Goal: Check status: Check status

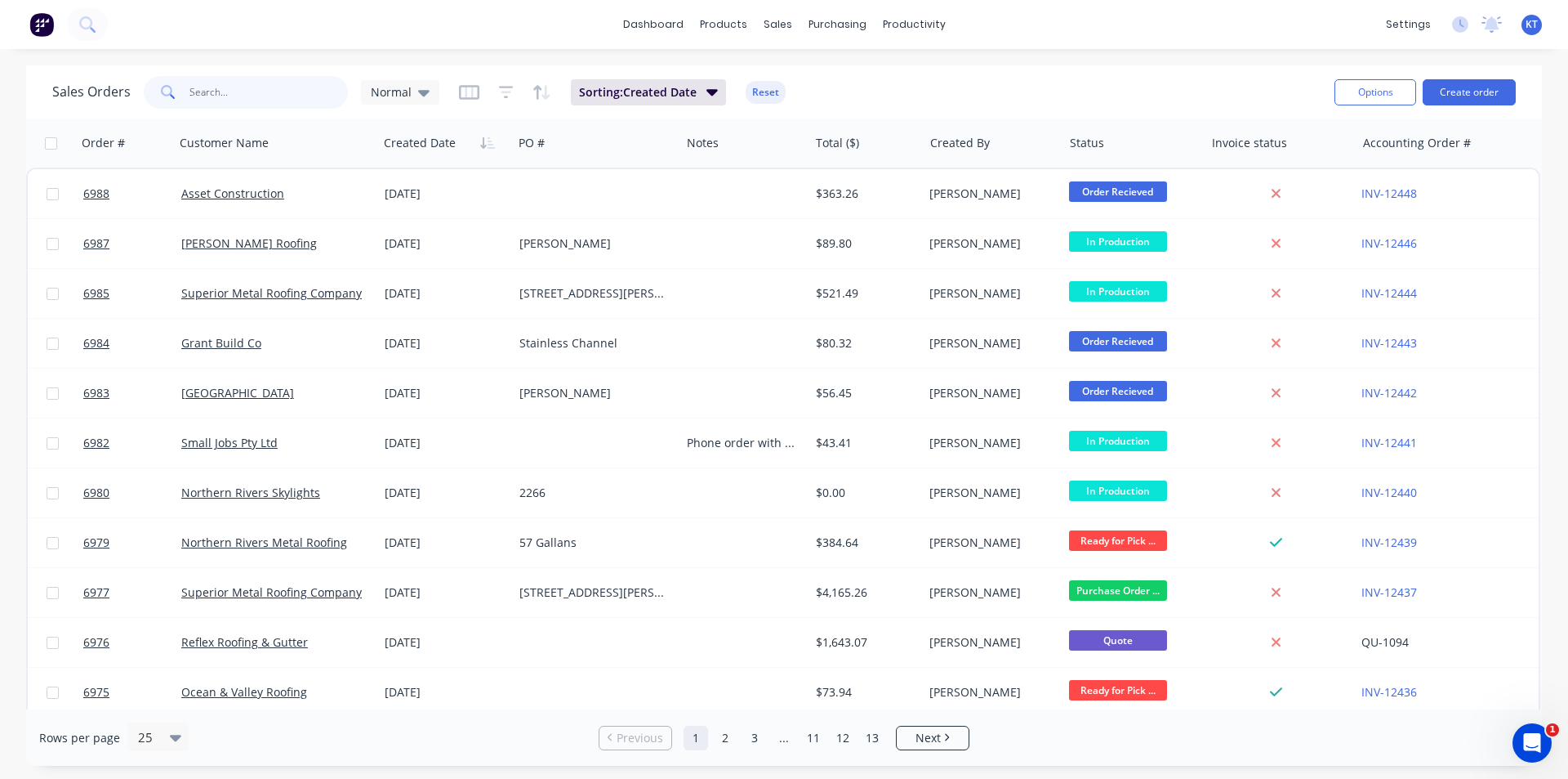
click at [247, 95] on input "text" at bounding box center [269, 92] width 159 height 33
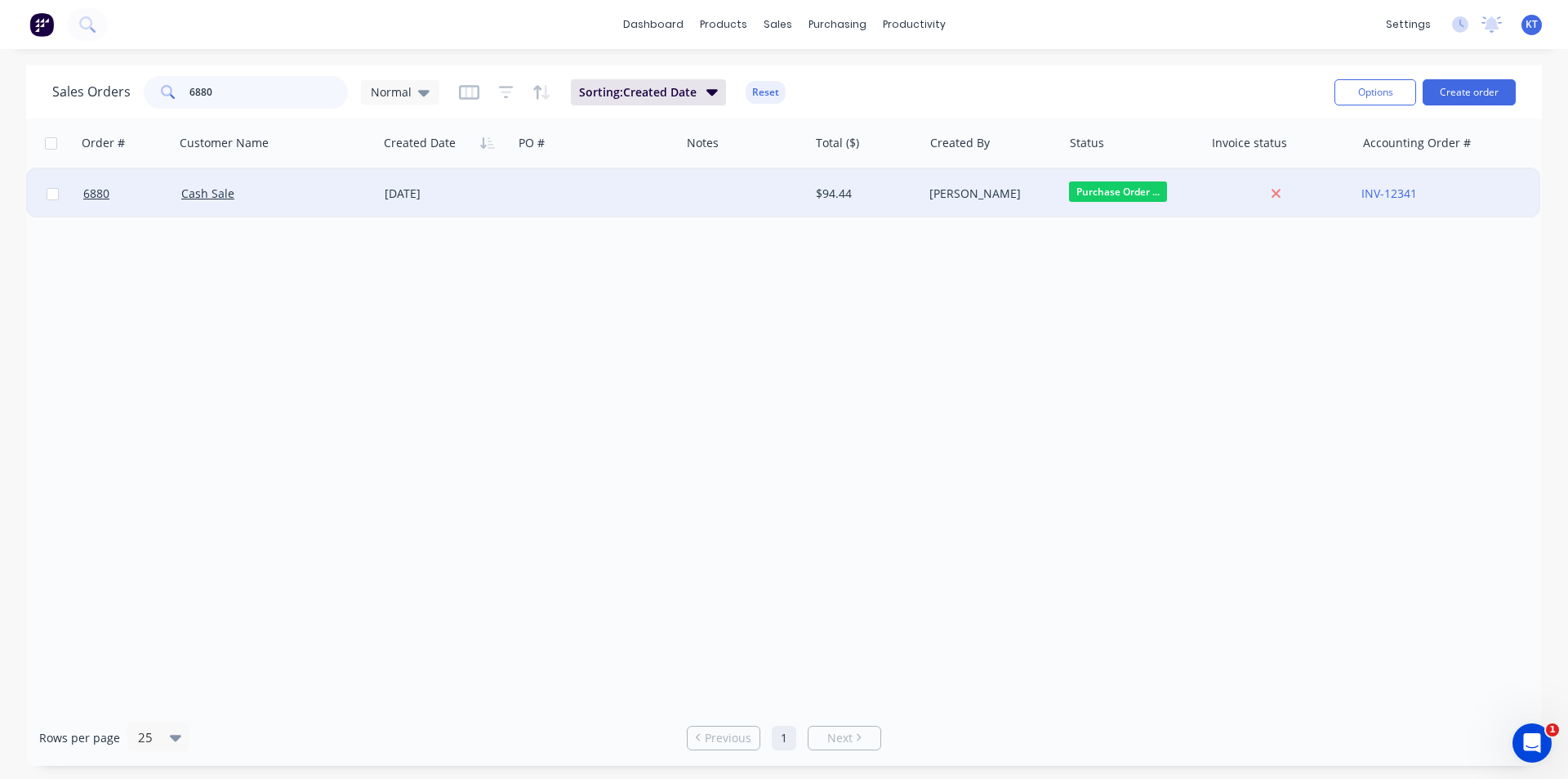
type input "6880"
click at [356, 194] on div "Cash Sale" at bounding box center [271, 194] width 180 height 16
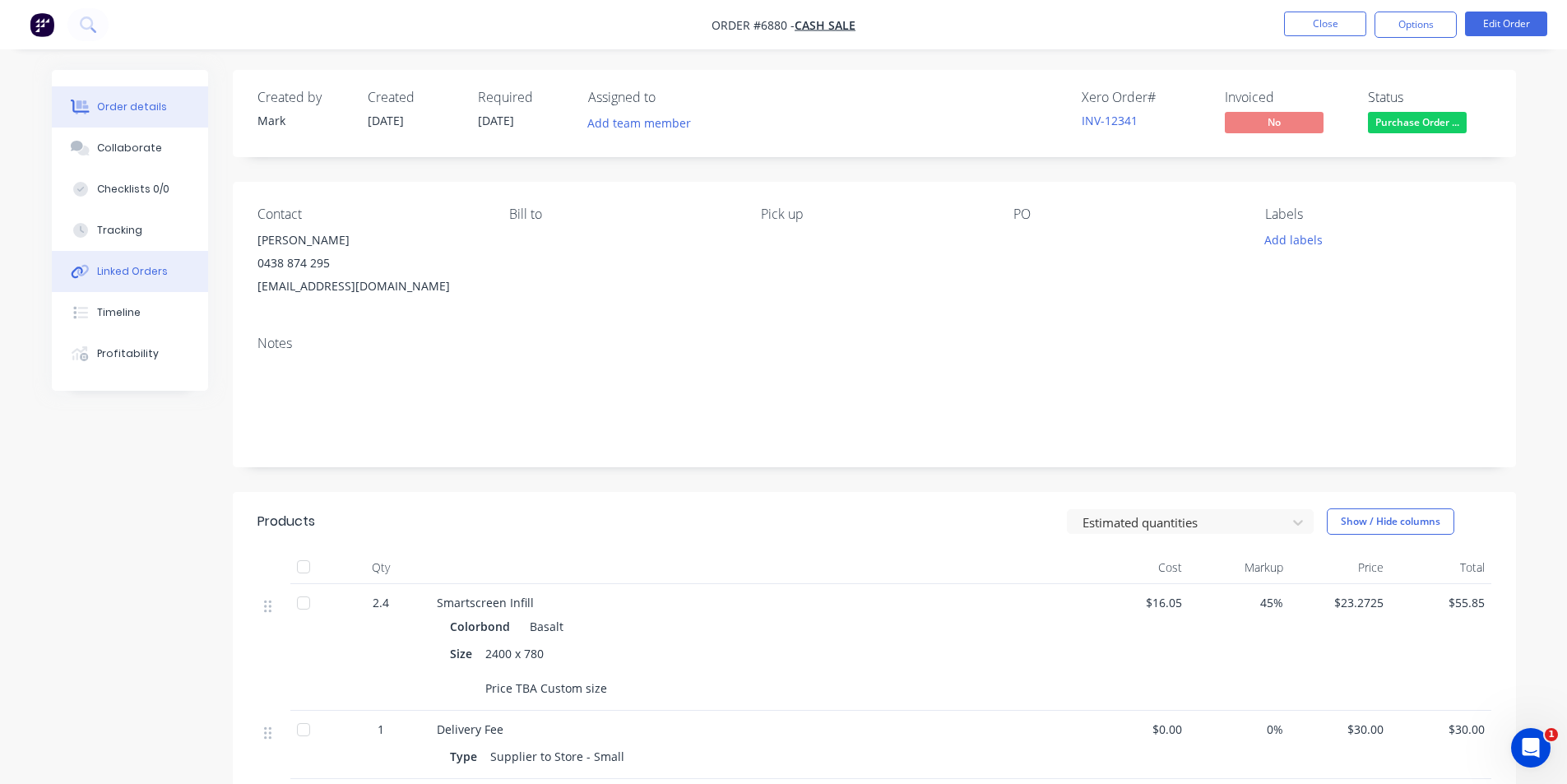
click at [136, 279] on button "Linked Orders" at bounding box center [130, 272] width 157 height 41
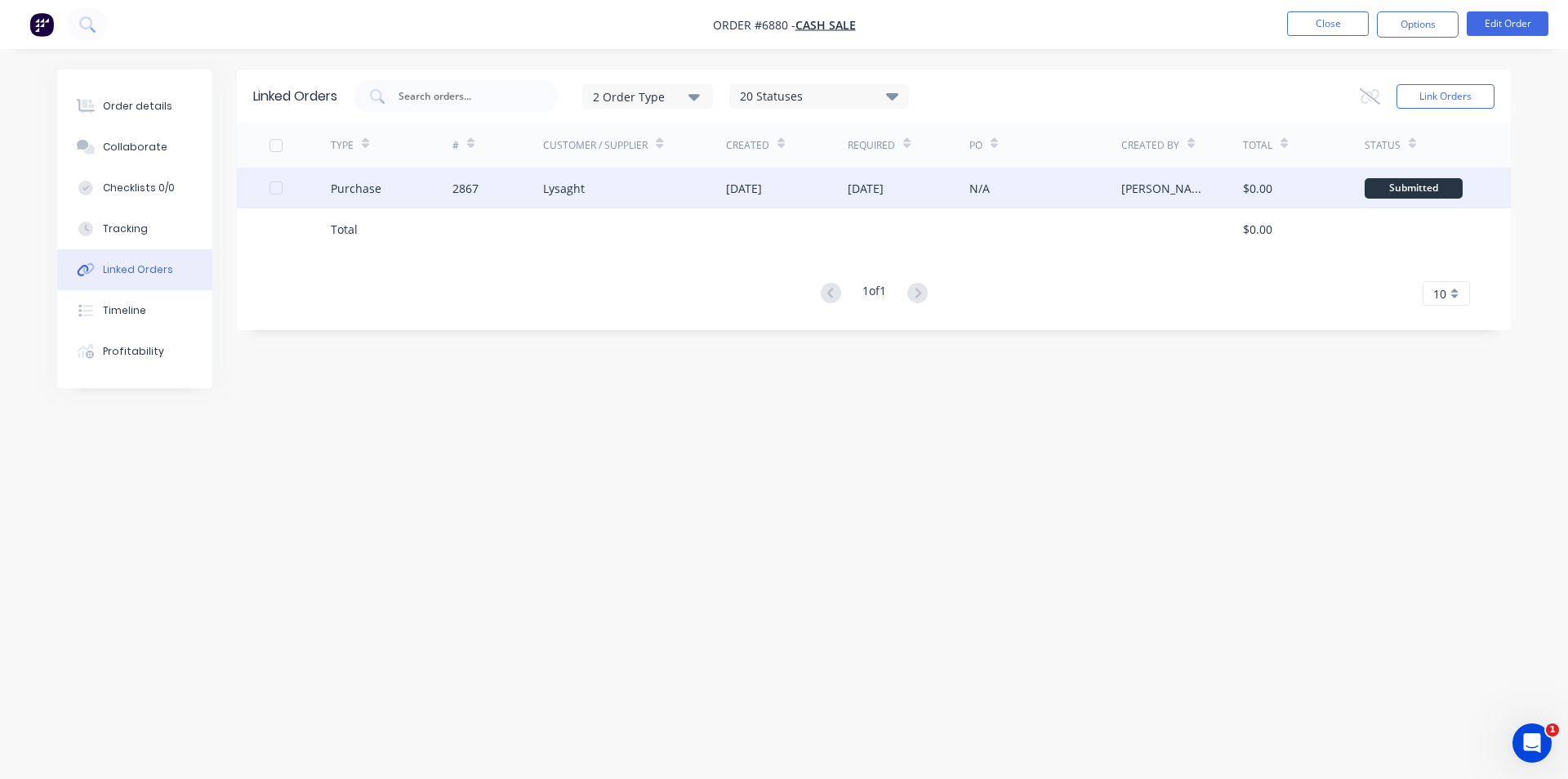
click at [562, 186] on div "Lysaght" at bounding box center [563, 188] width 42 height 17
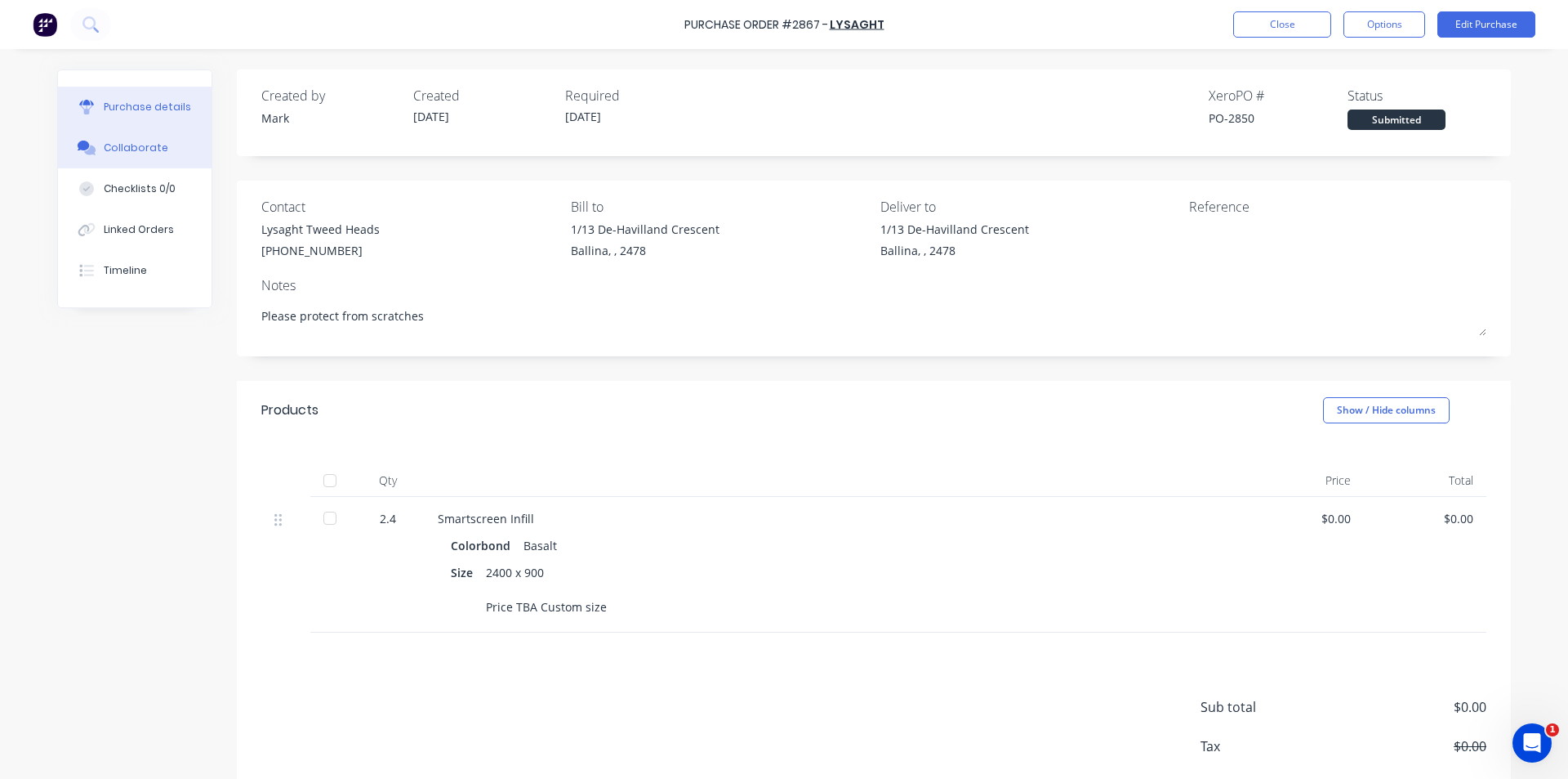
click at [139, 158] on button "Collaborate" at bounding box center [135, 148] width 154 height 41
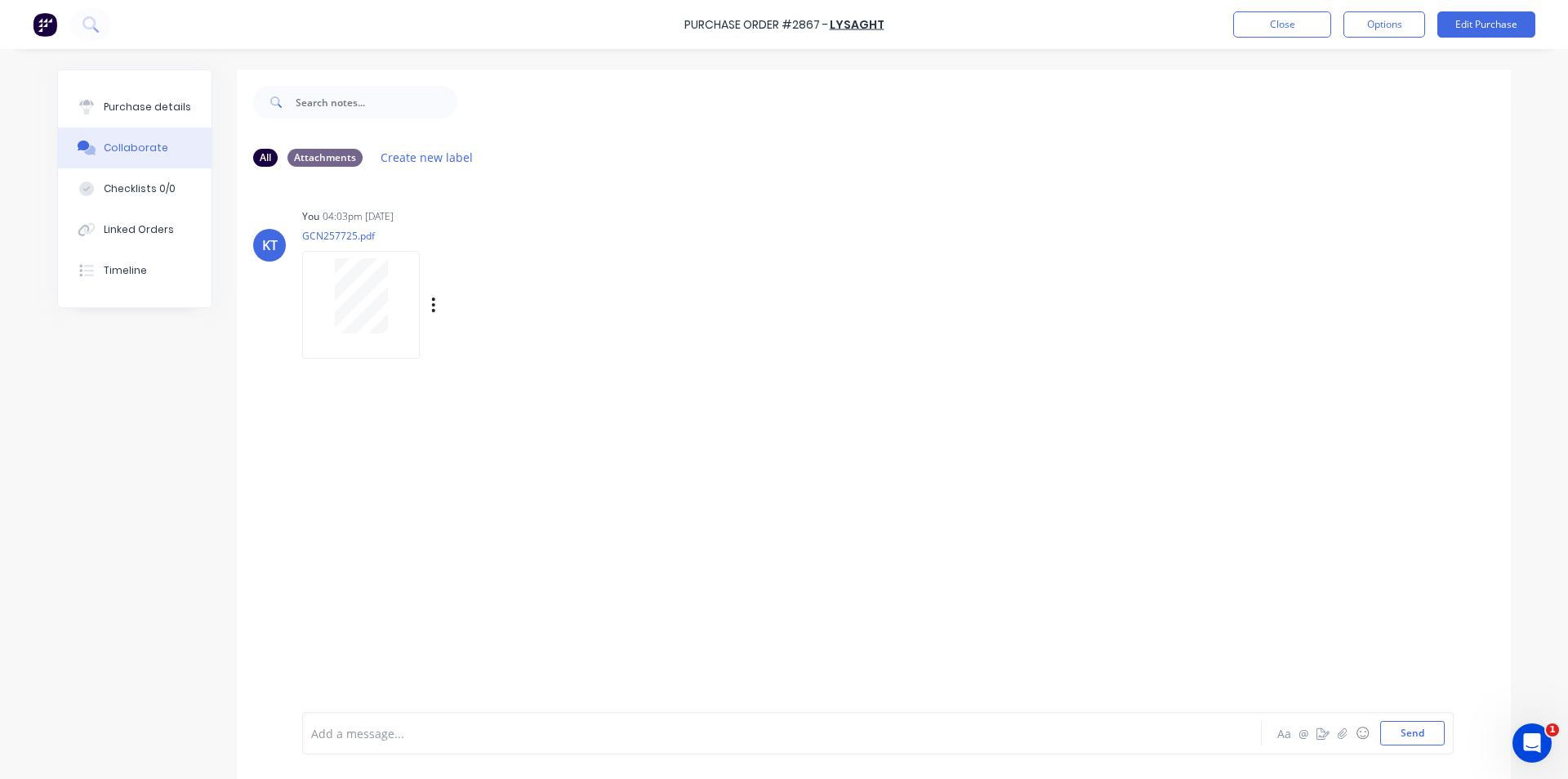
click at [310, 317] on div at bounding box center [361, 296] width 103 height 75
click at [1275, 21] on button "Close" at bounding box center [1282, 24] width 98 height 26
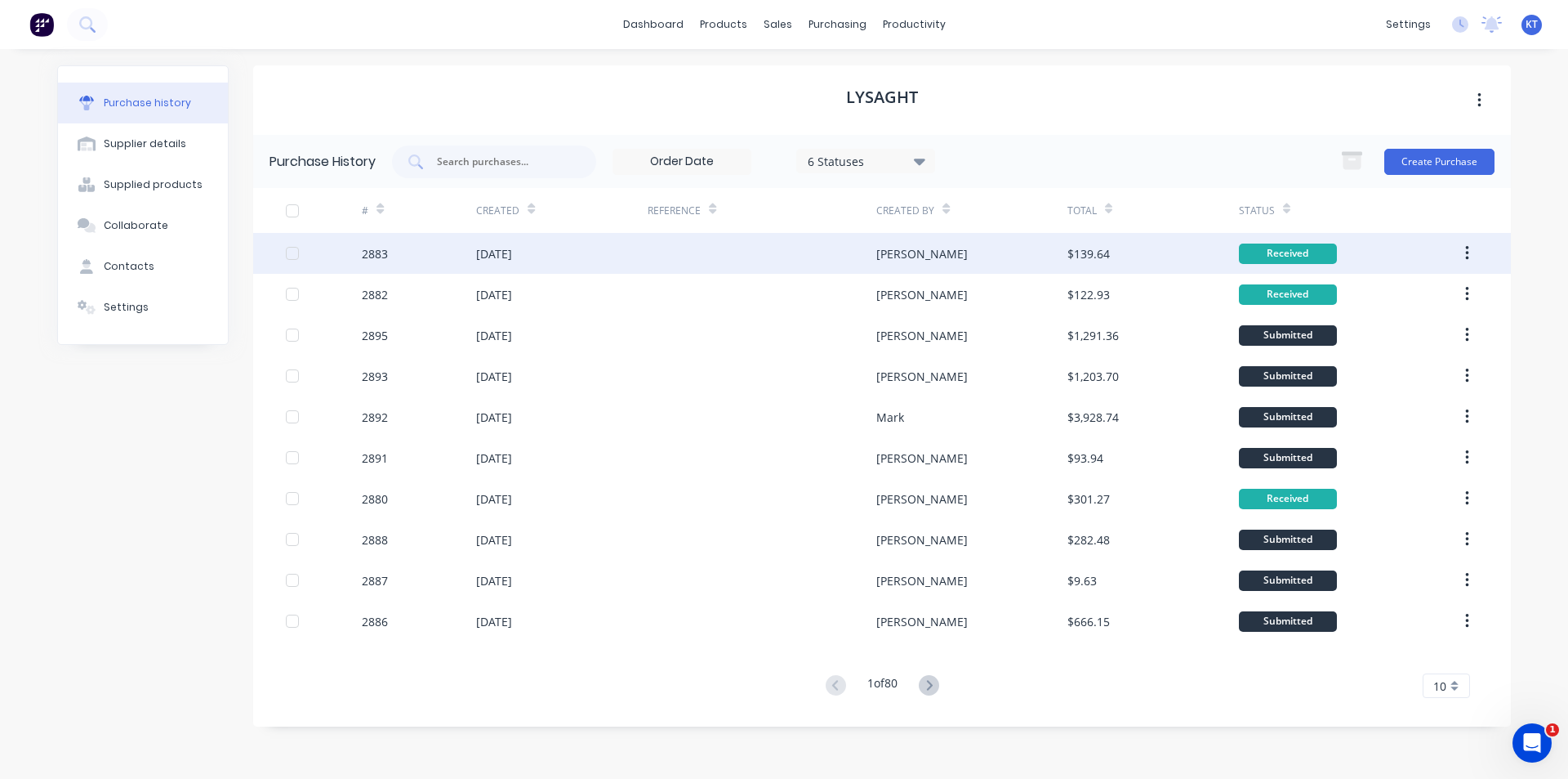
click at [626, 244] on div "19 Sep 2025" at bounding box center [562, 254] width 171 height 41
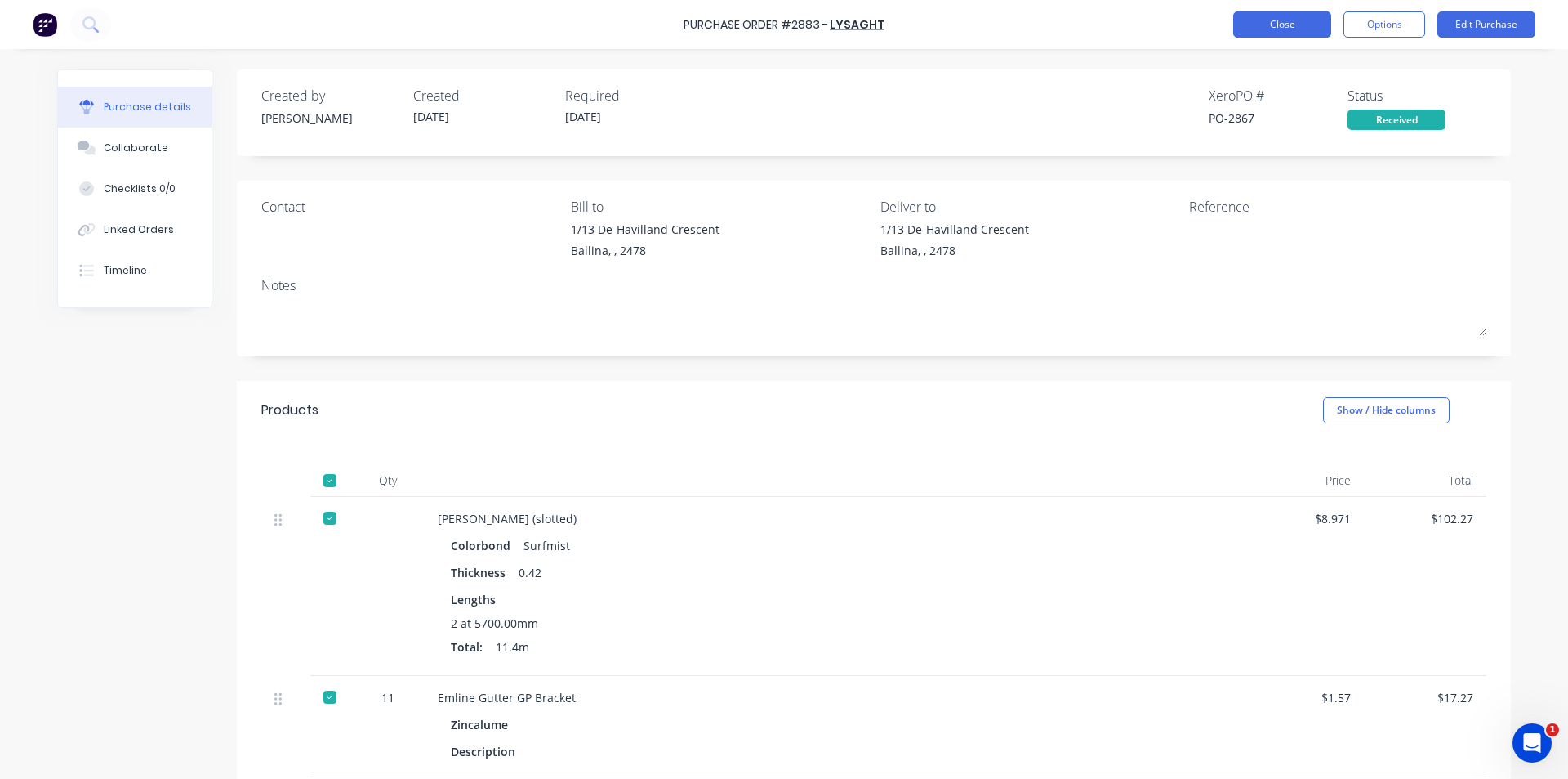
click at [1269, 24] on button "Close" at bounding box center [1282, 24] width 98 height 26
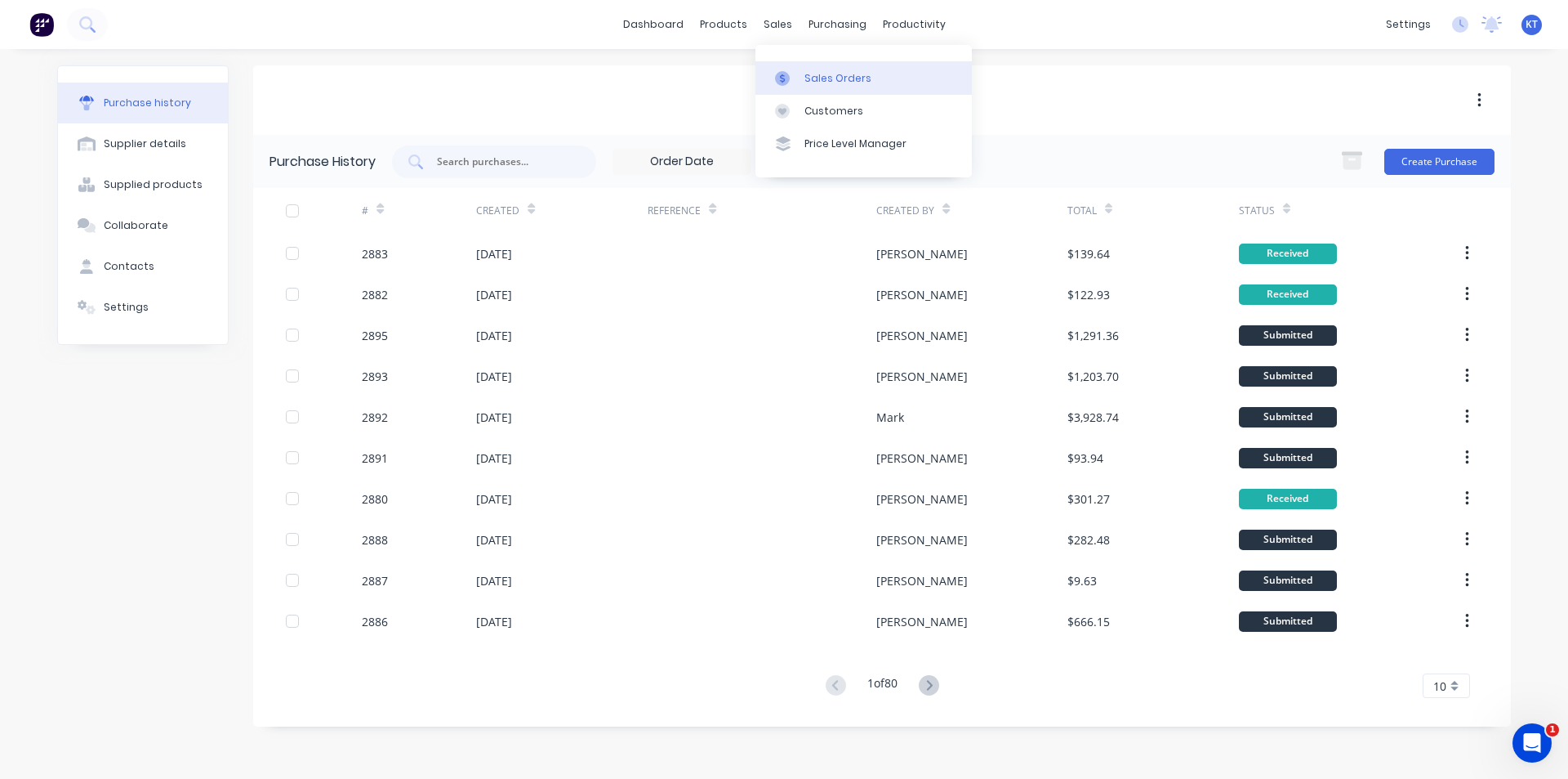
click at [796, 85] on div at bounding box center [787, 79] width 24 height 14
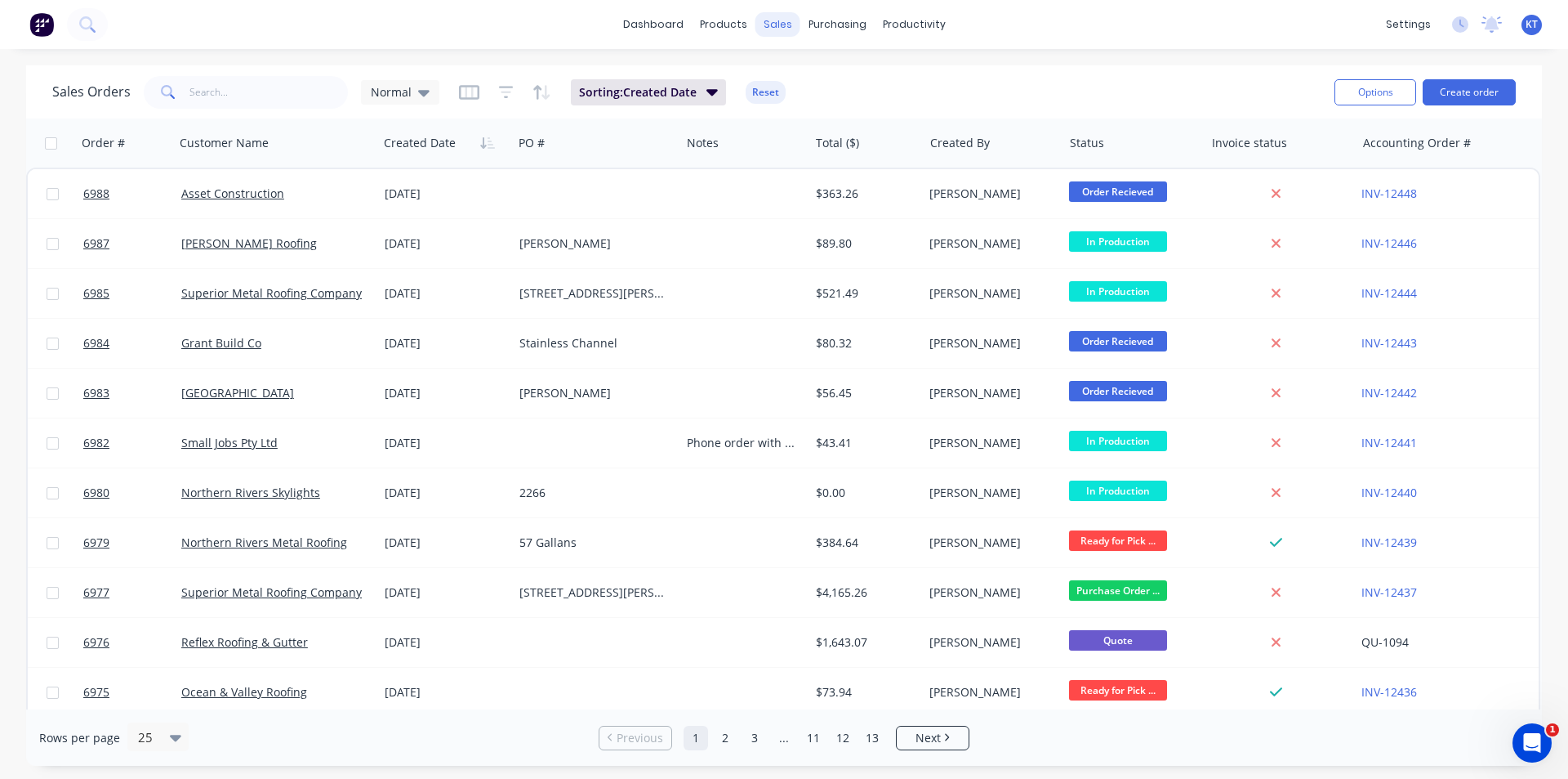
click at [777, 24] on div "sales" at bounding box center [778, 24] width 45 height 24
click at [196, 95] on input "text" at bounding box center [269, 92] width 159 height 33
type input "canstruct"
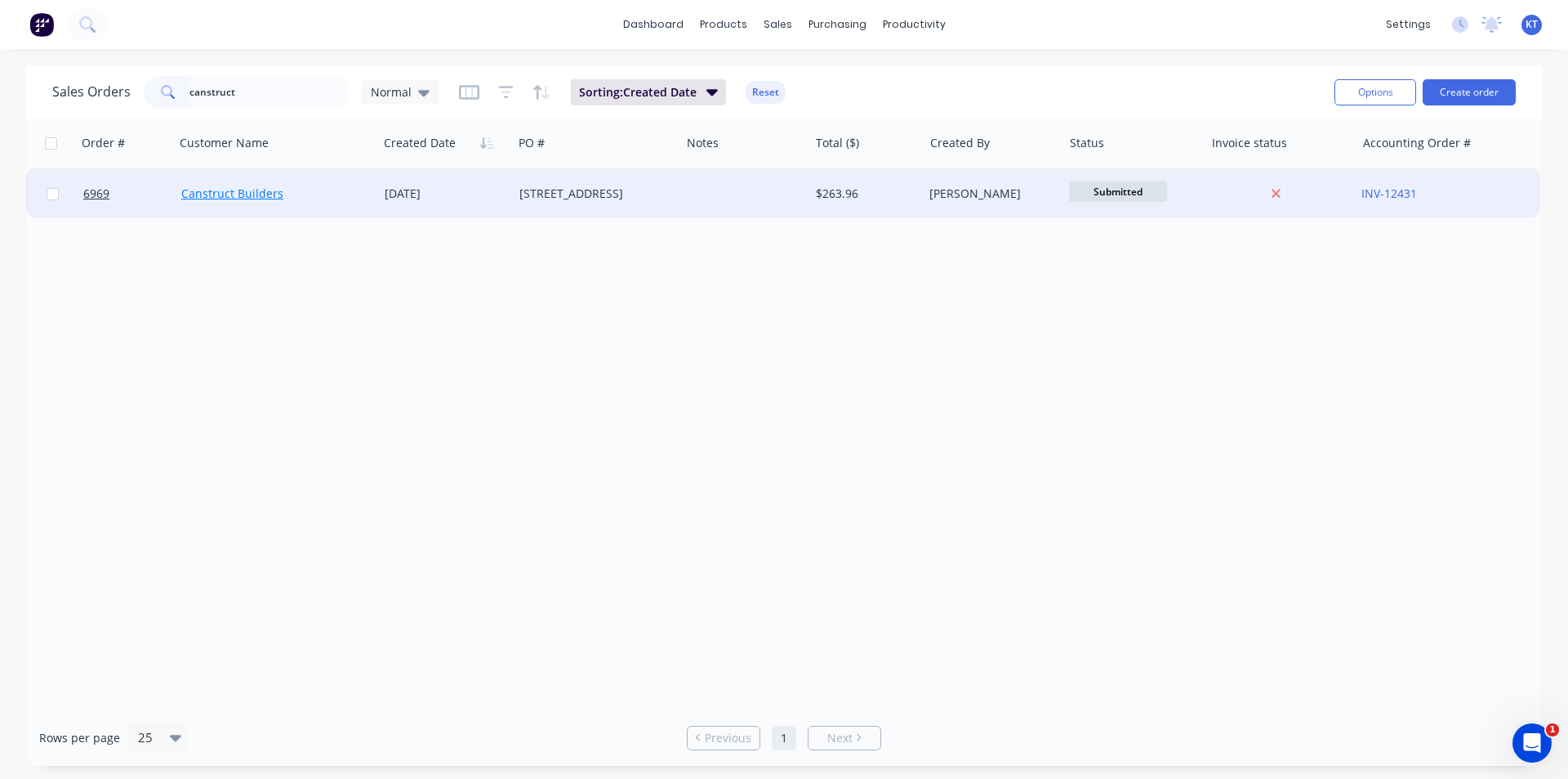
click at [254, 195] on link "Canstruct Builders" at bounding box center [232, 193] width 102 height 15
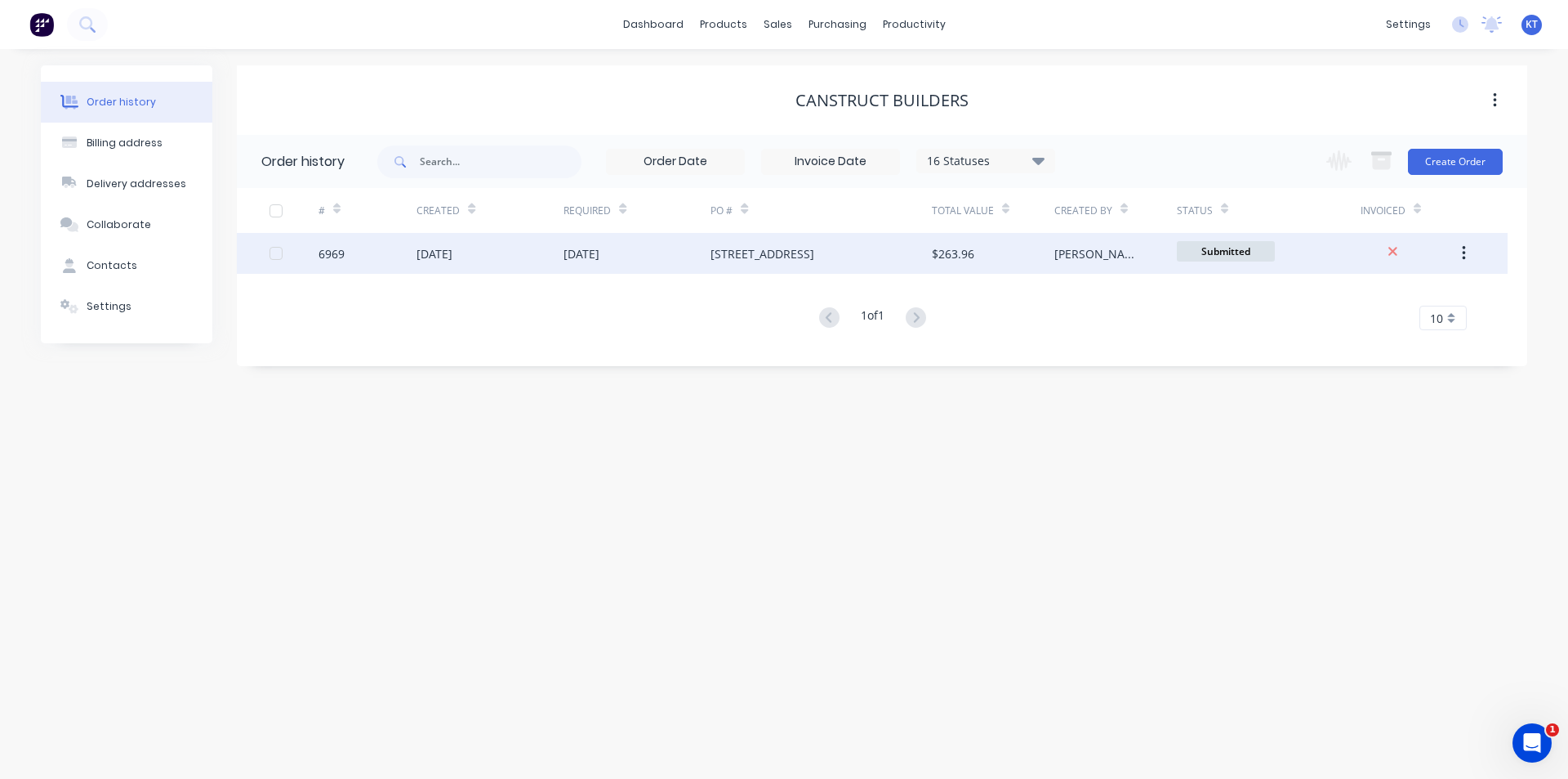
click at [704, 264] on div "22 Sep 2025" at bounding box center [637, 254] width 147 height 41
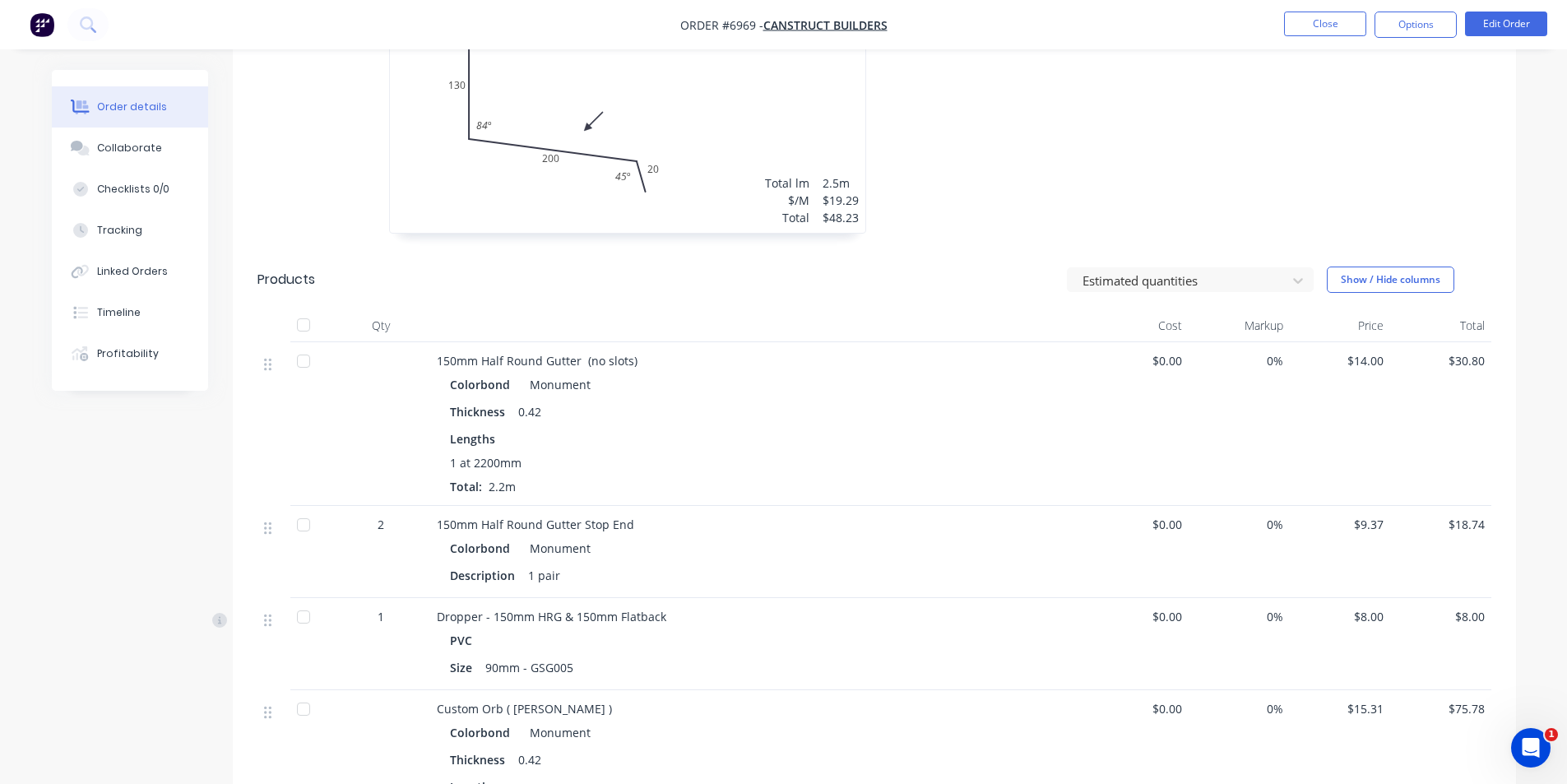
scroll to position [1069, 0]
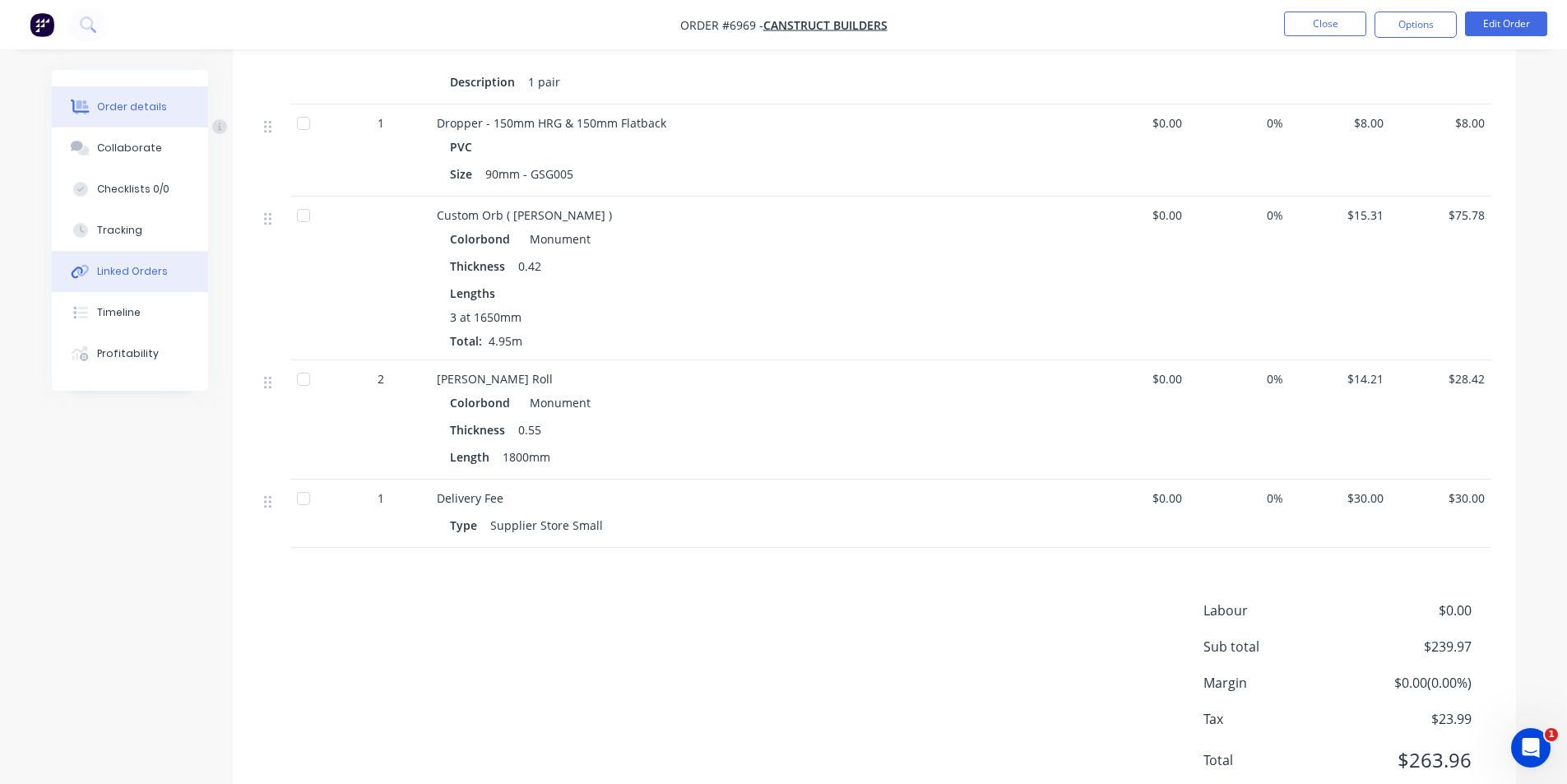
click at [157, 265] on div "Linked Orders" at bounding box center [132, 272] width 71 height 14
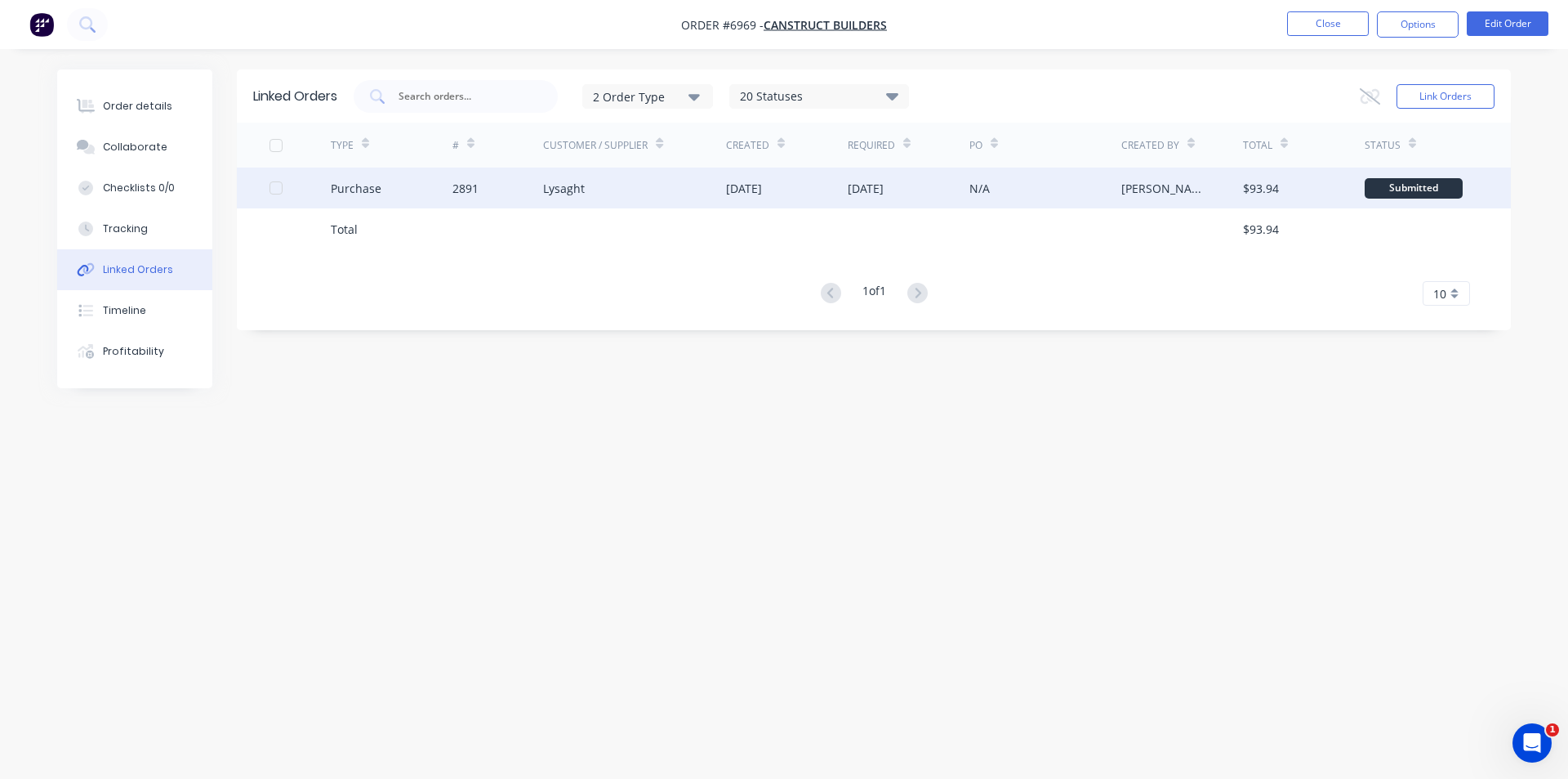
click at [586, 189] on div "Lysaght" at bounding box center [634, 188] width 183 height 41
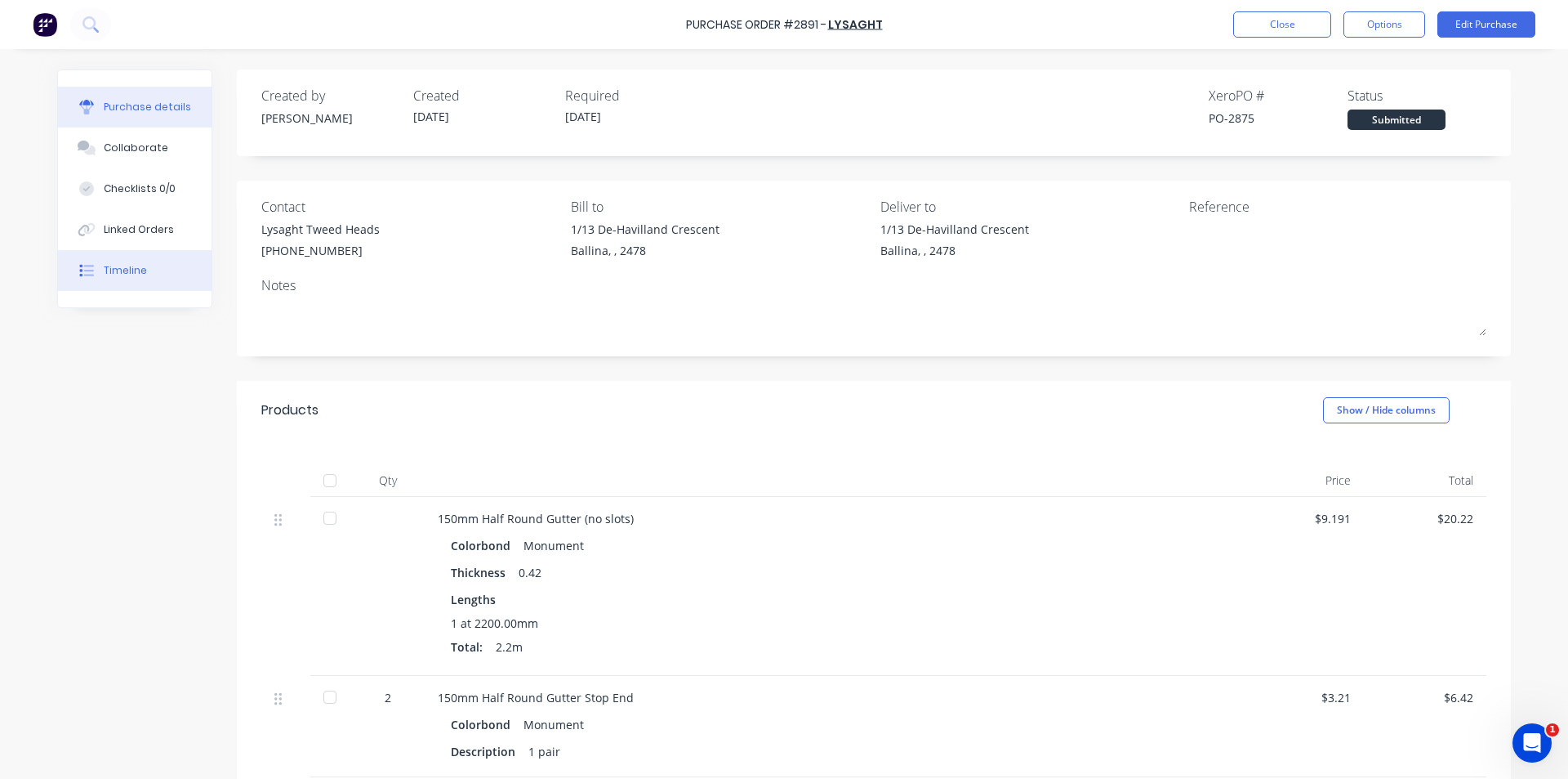
click at [136, 279] on button "Timeline" at bounding box center [135, 271] width 154 height 41
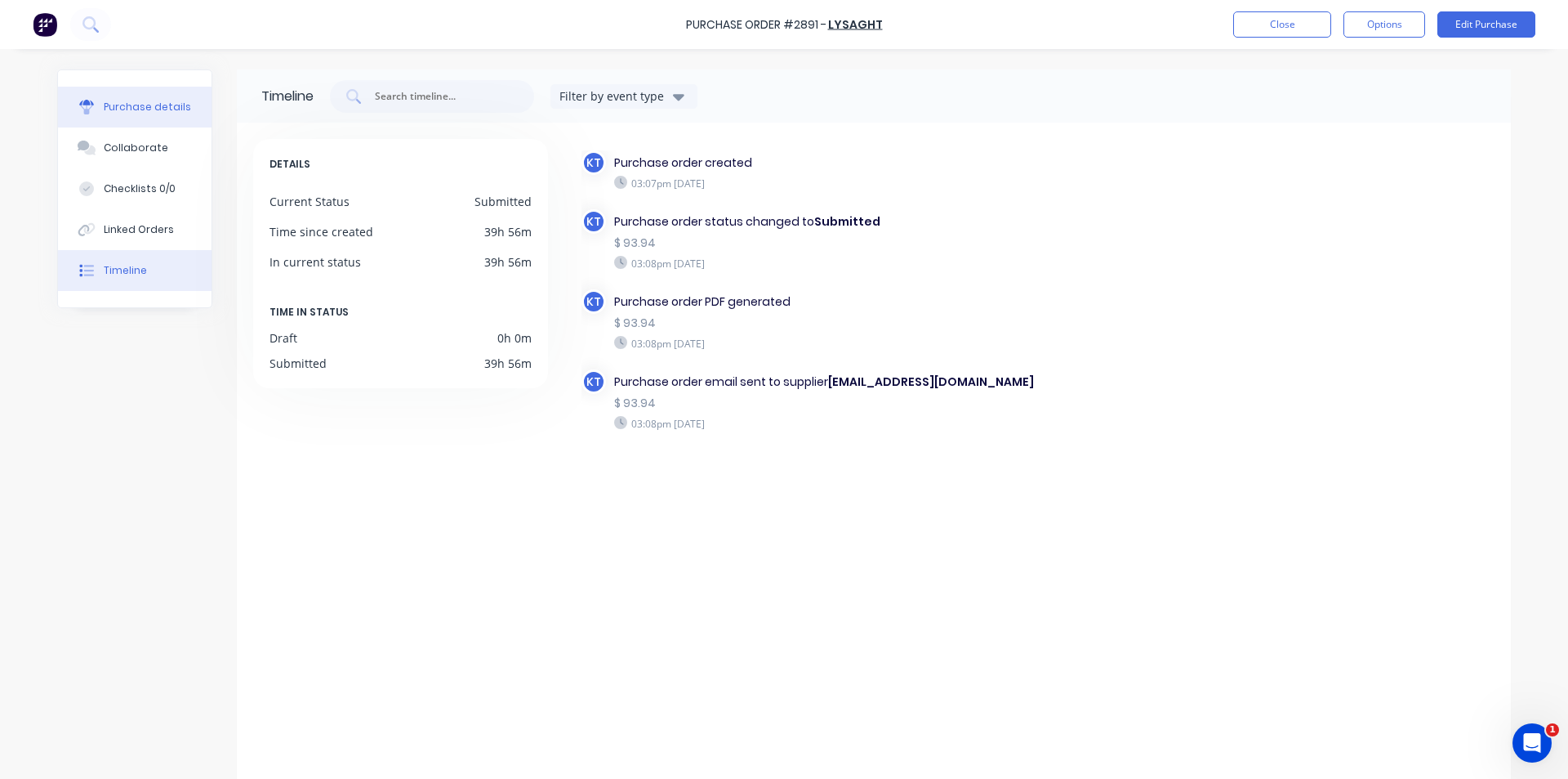
click at [146, 108] on div "Purchase details" at bounding box center [147, 107] width 88 height 14
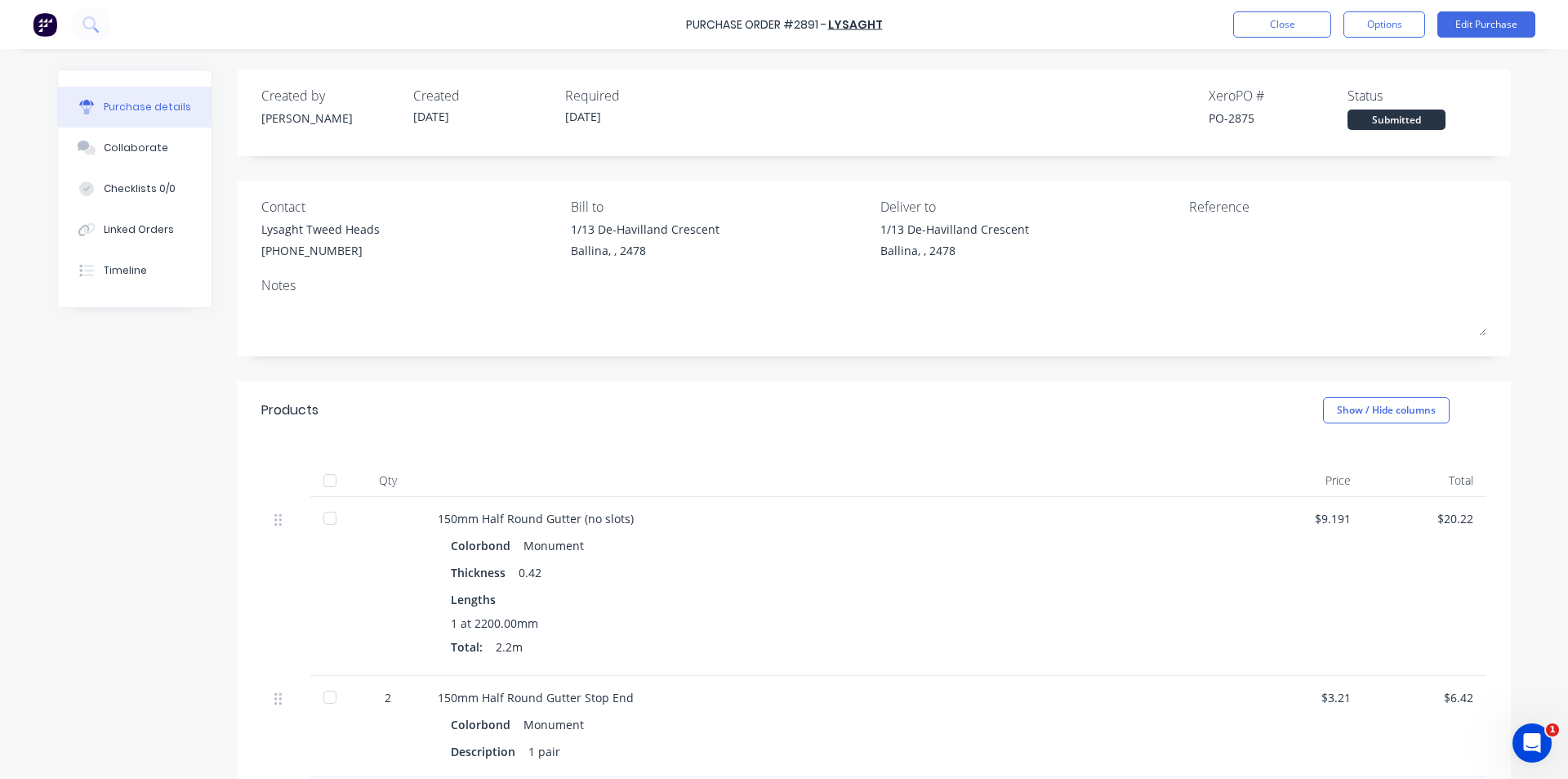
click at [1405, 120] on div "Submitted" at bounding box center [1397, 120] width 98 height 21
click at [104, 224] on div "Linked Orders" at bounding box center [138, 230] width 71 height 14
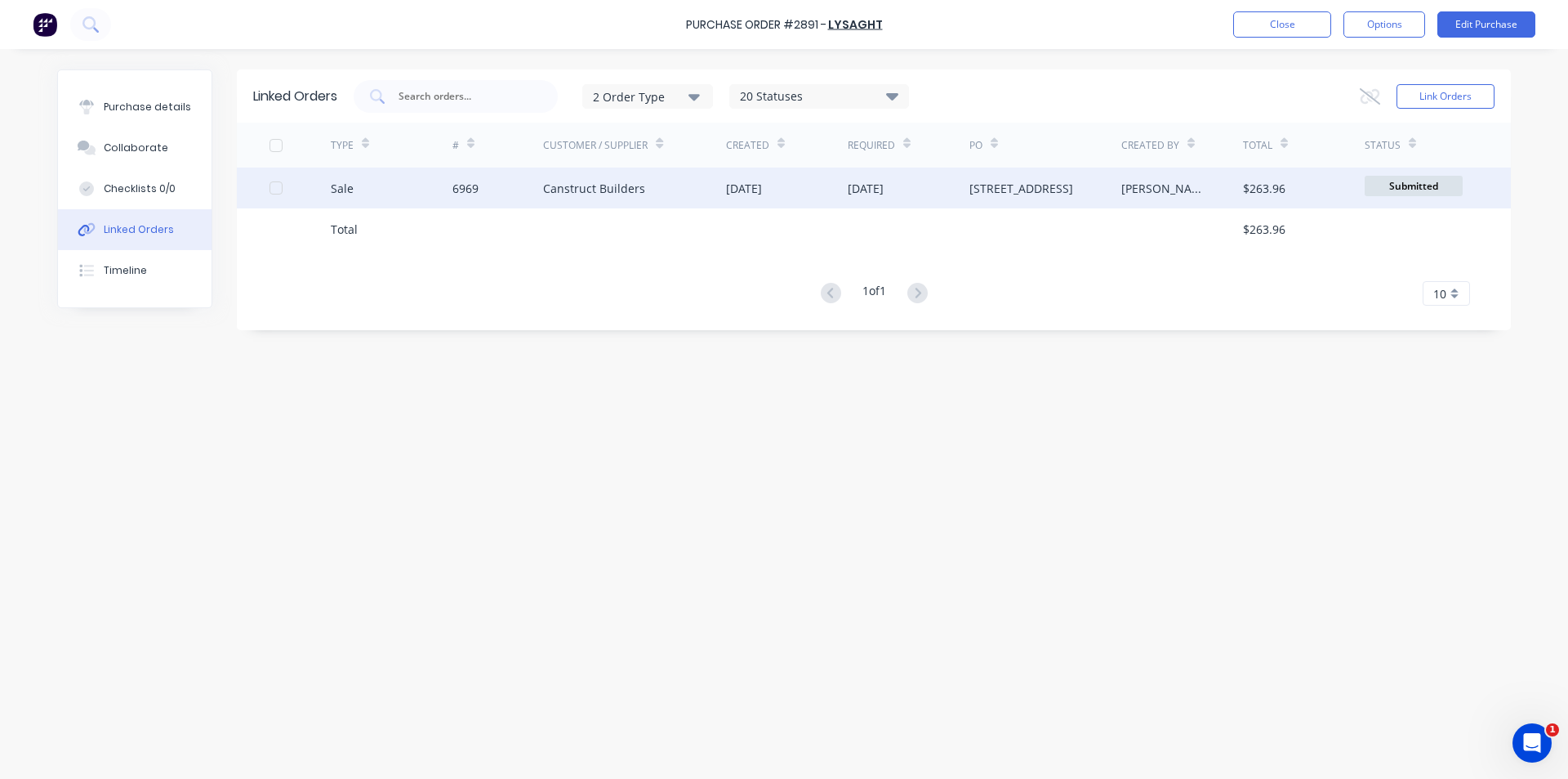
click at [561, 184] on div "Canstruct Builders" at bounding box center [594, 188] width 102 height 17
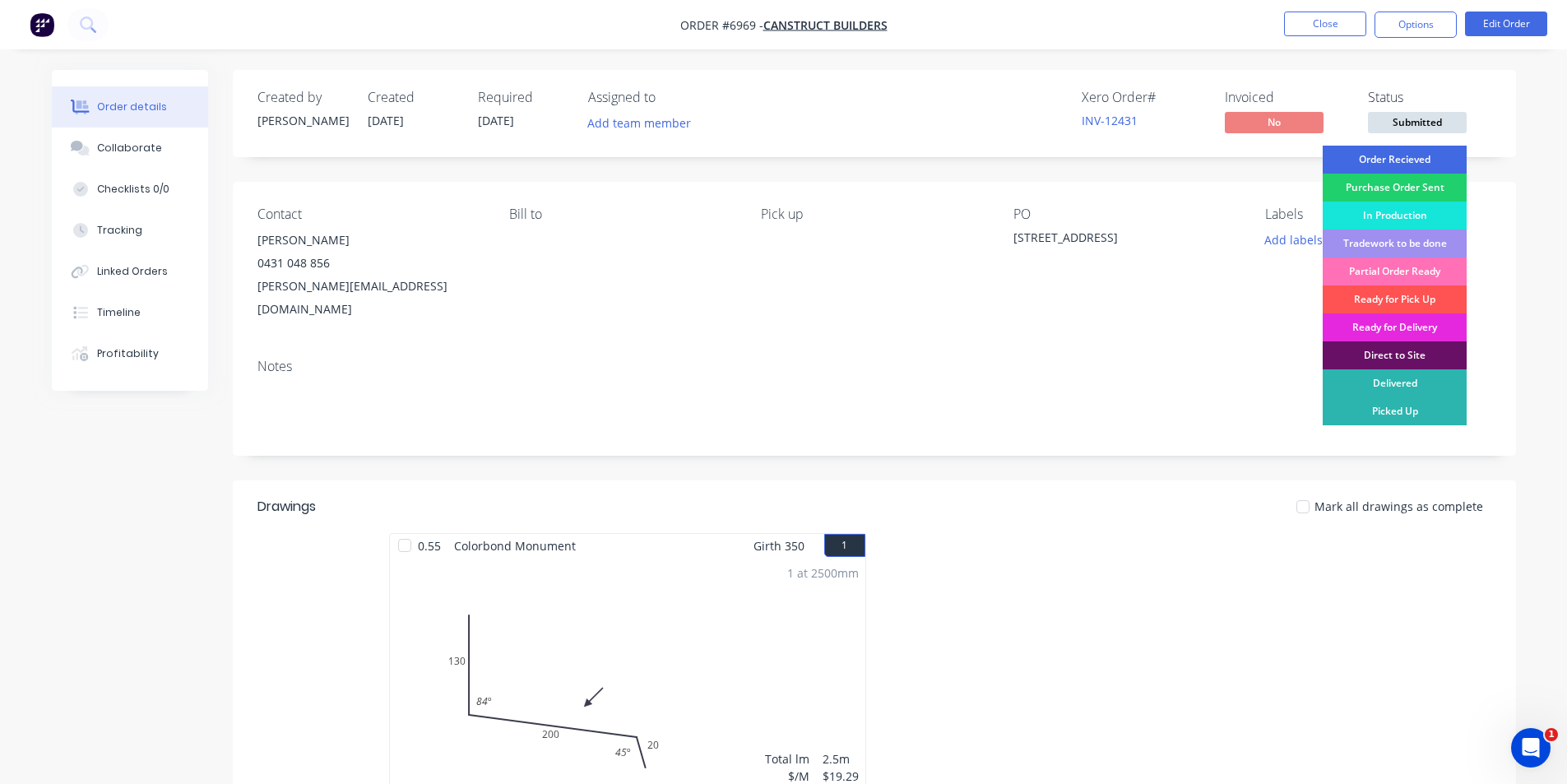
click at [1443, 159] on div "Order Recieved" at bounding box center [1395, 159] width 144 height 28
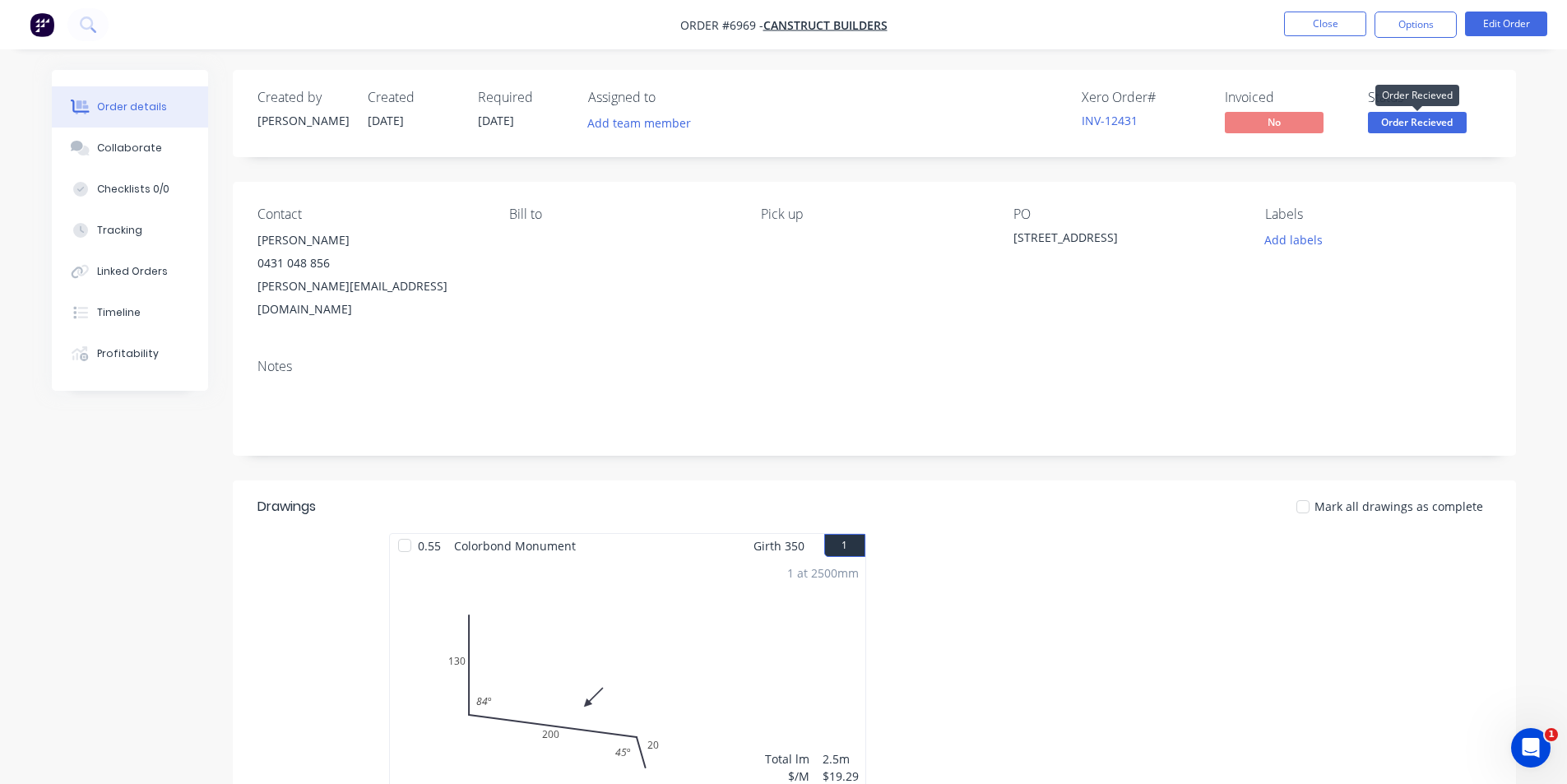
click at [1443, 118] on span "Order Recieved" at bounding box center [1418, 121] width 99 height 21
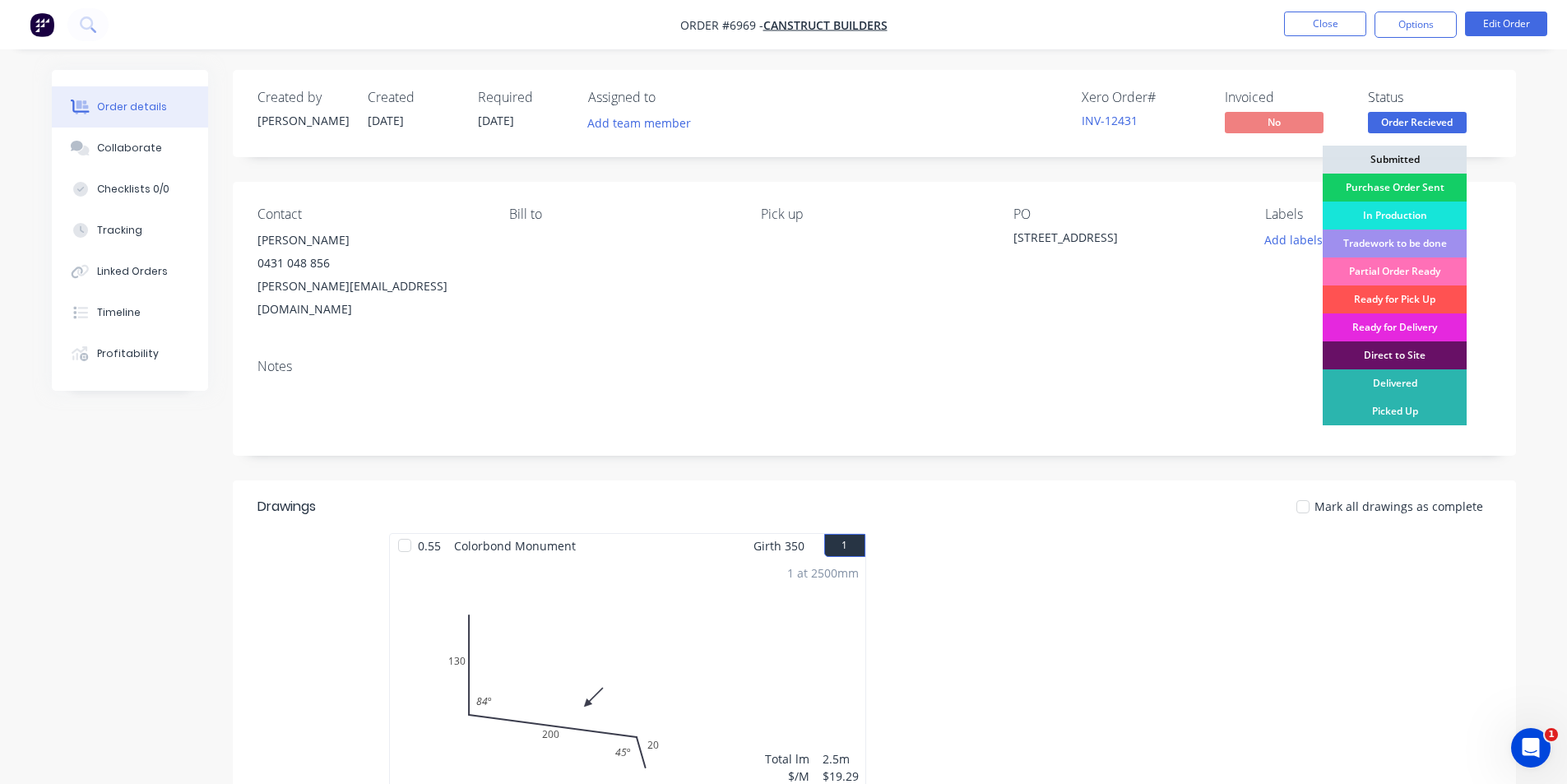
click at [1453, 190] on div "Purchase Order Sent" at bounding box center [1395, 187] width 144 height 28
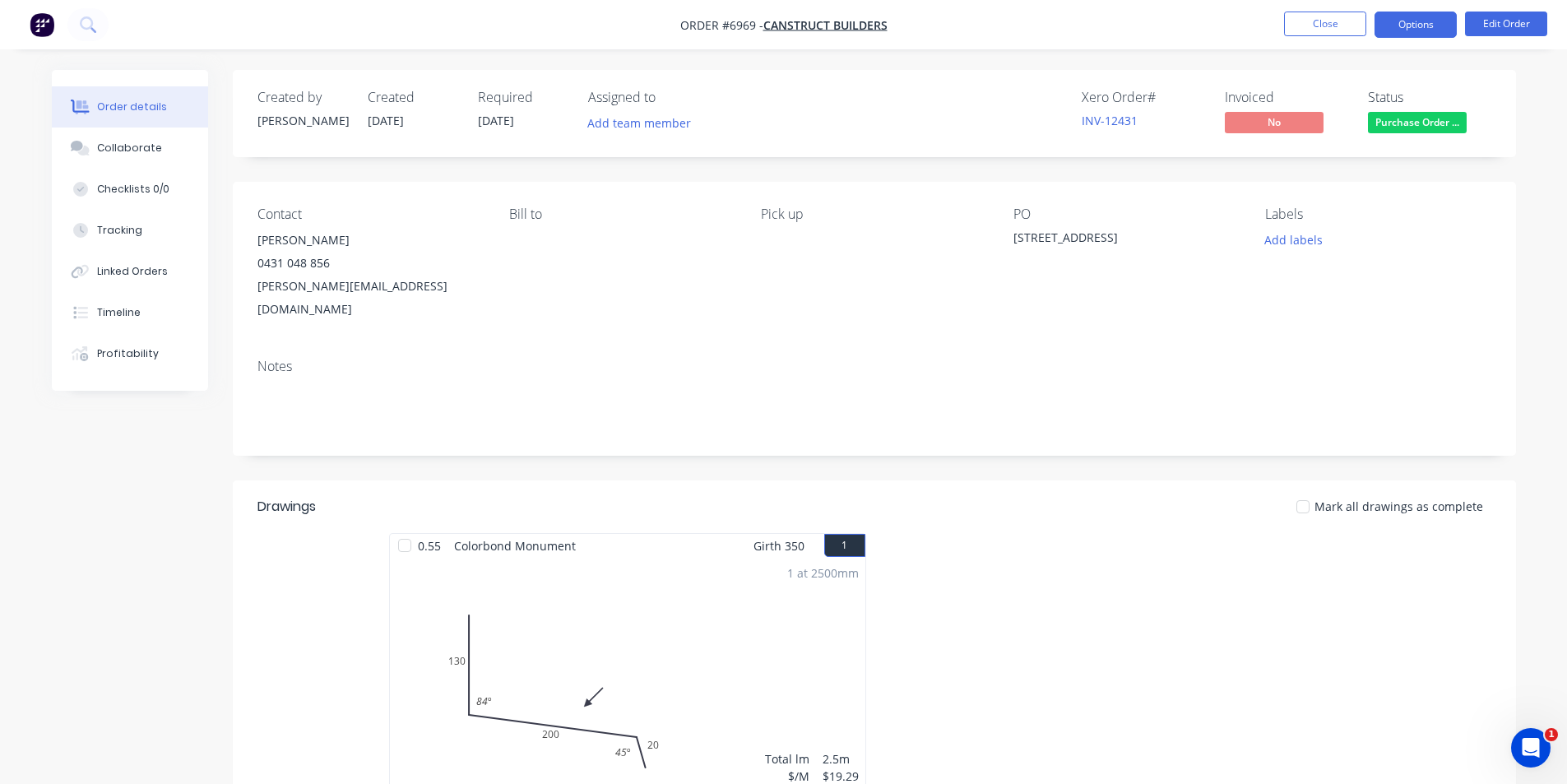
click at [1441, 23] on button "Options" at bounding box center [1415, 24] width 82 height 26
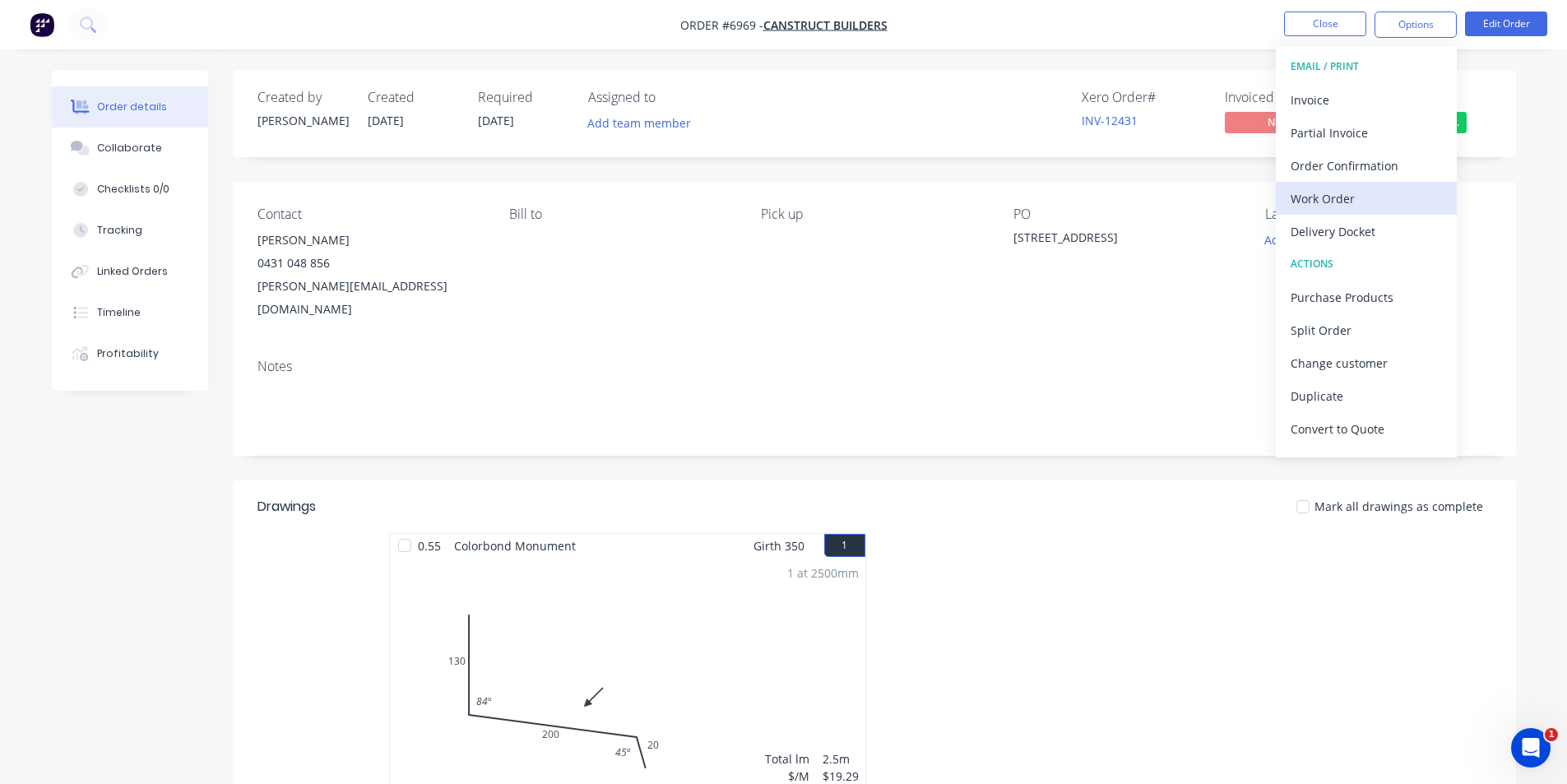
click at [1310, 187] on div "Work Order" at bounding box center [1366, 199] width 151 height 24
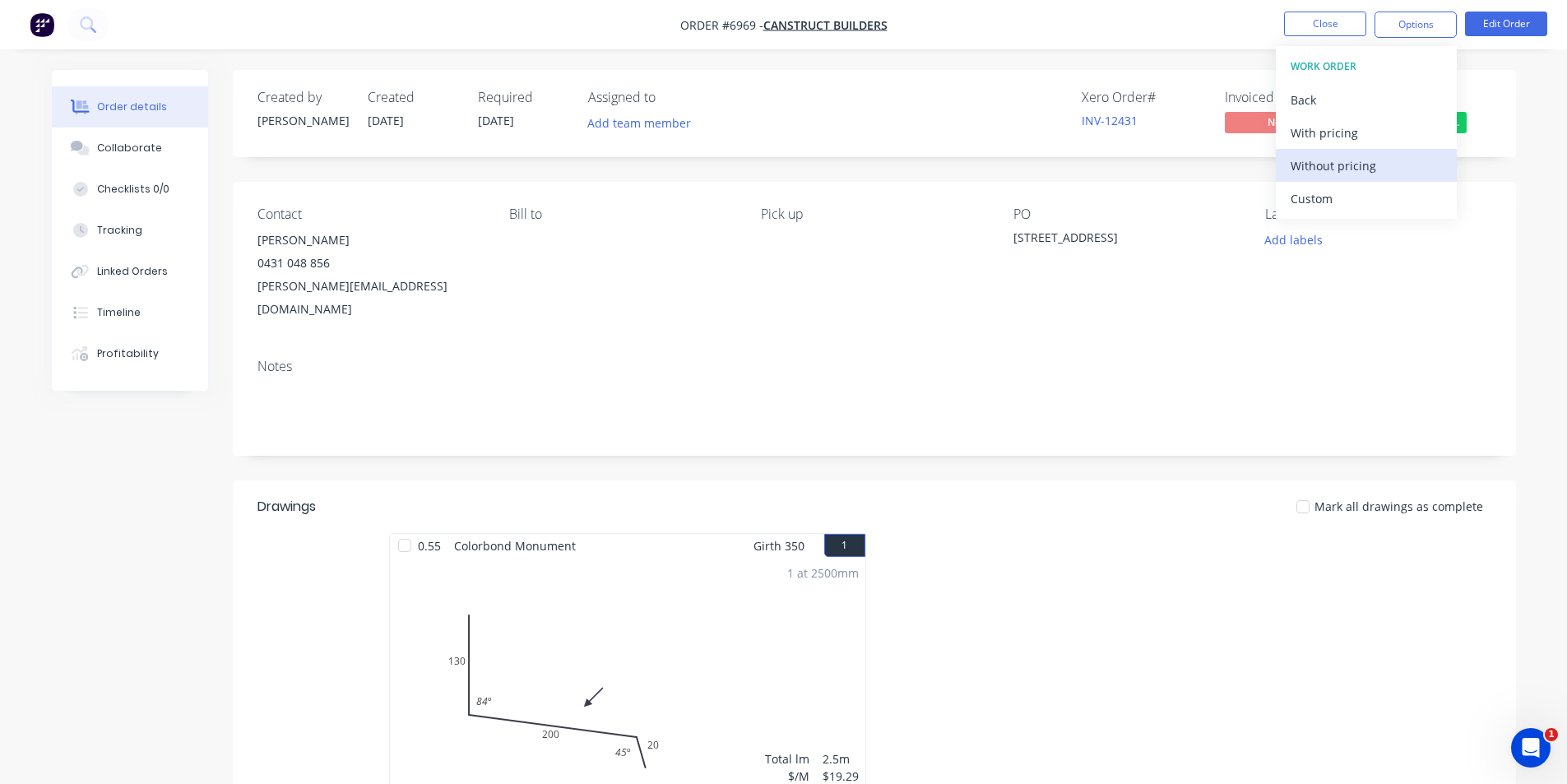
click at [1357, 177] on div "Without pricing" at bounding box center [1366, 165] width 151 height 24
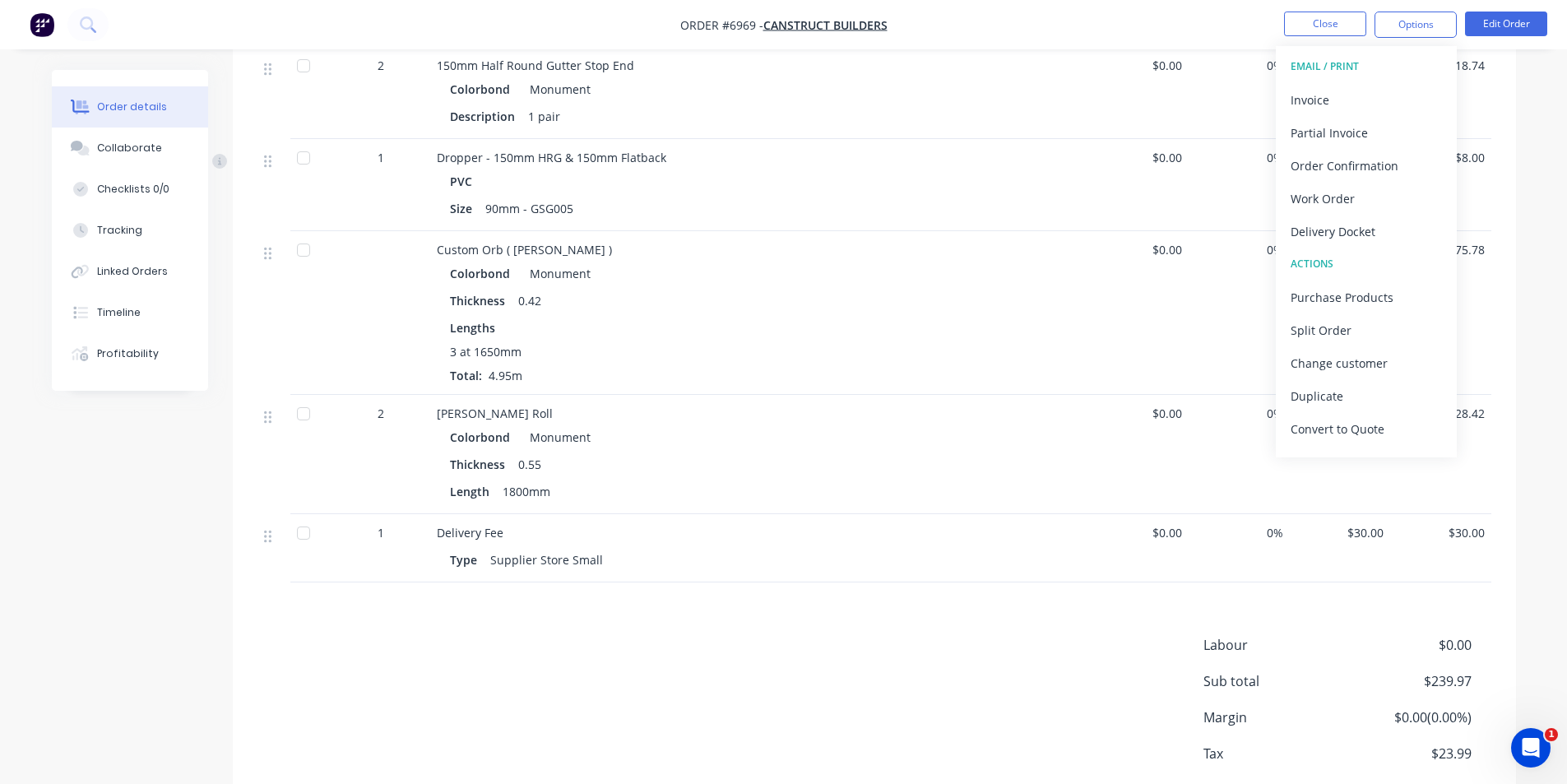
scroll to position [691, 0]
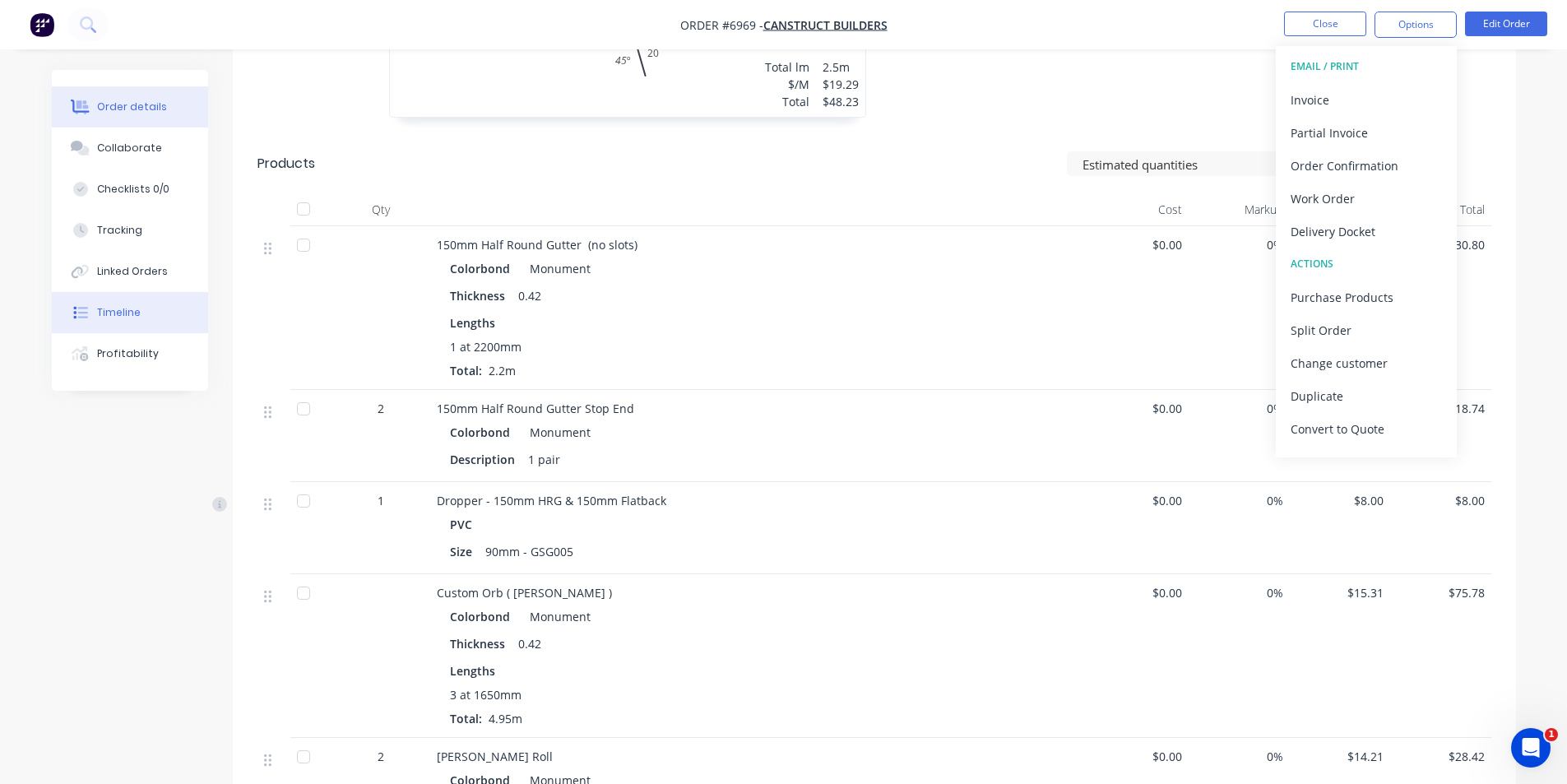
drag, startPoint x: 157, startPoint y: 268, endPoint x: 209, endPoint y: 296, distance: 59.1
click at [157, 268] on div "Linked Orders" at bounding box center [132, 272] width 71 height 14
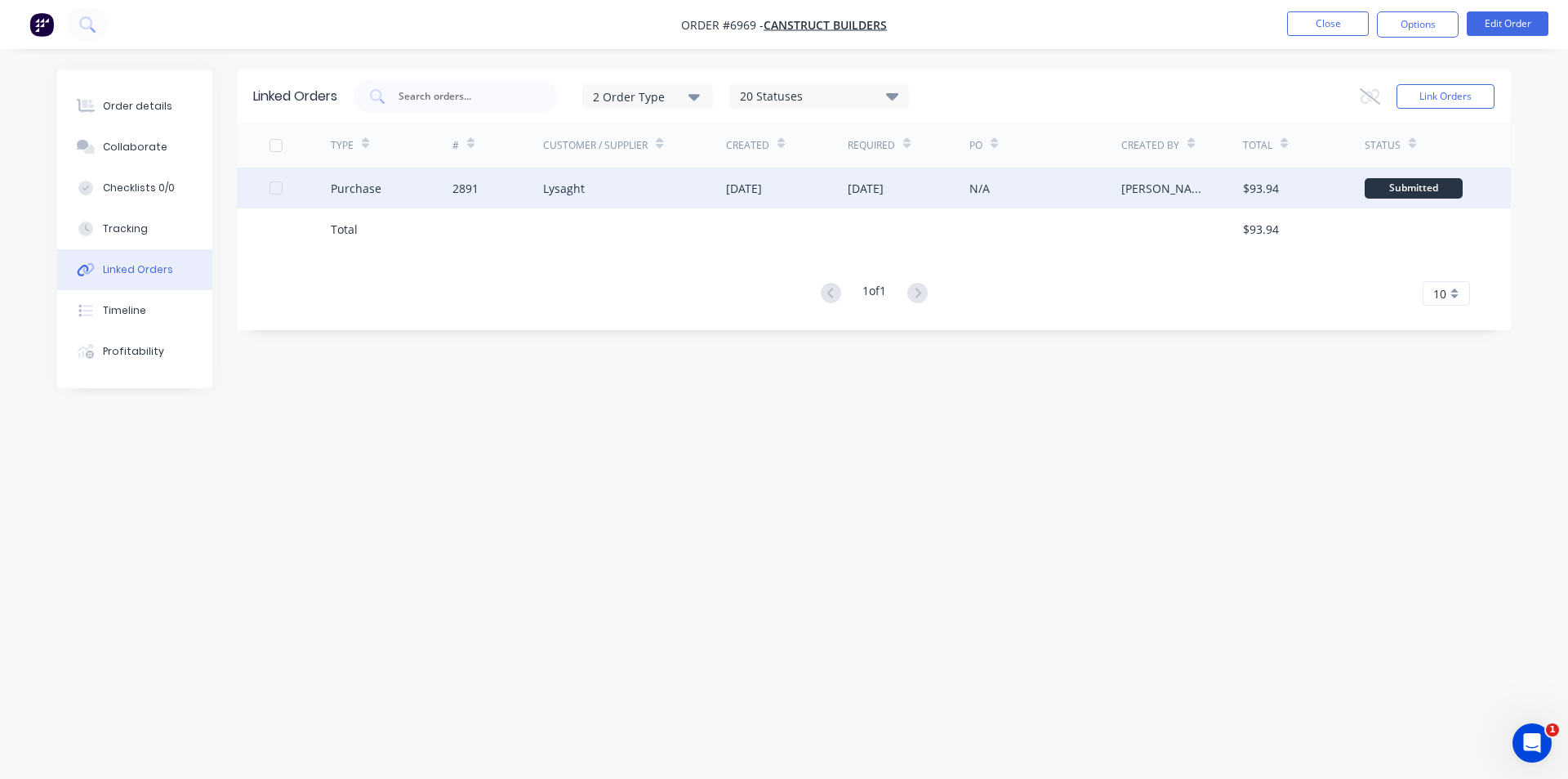
click at [494, 199] on div "2891" at bounding box center [498, 188] width 91 height 41
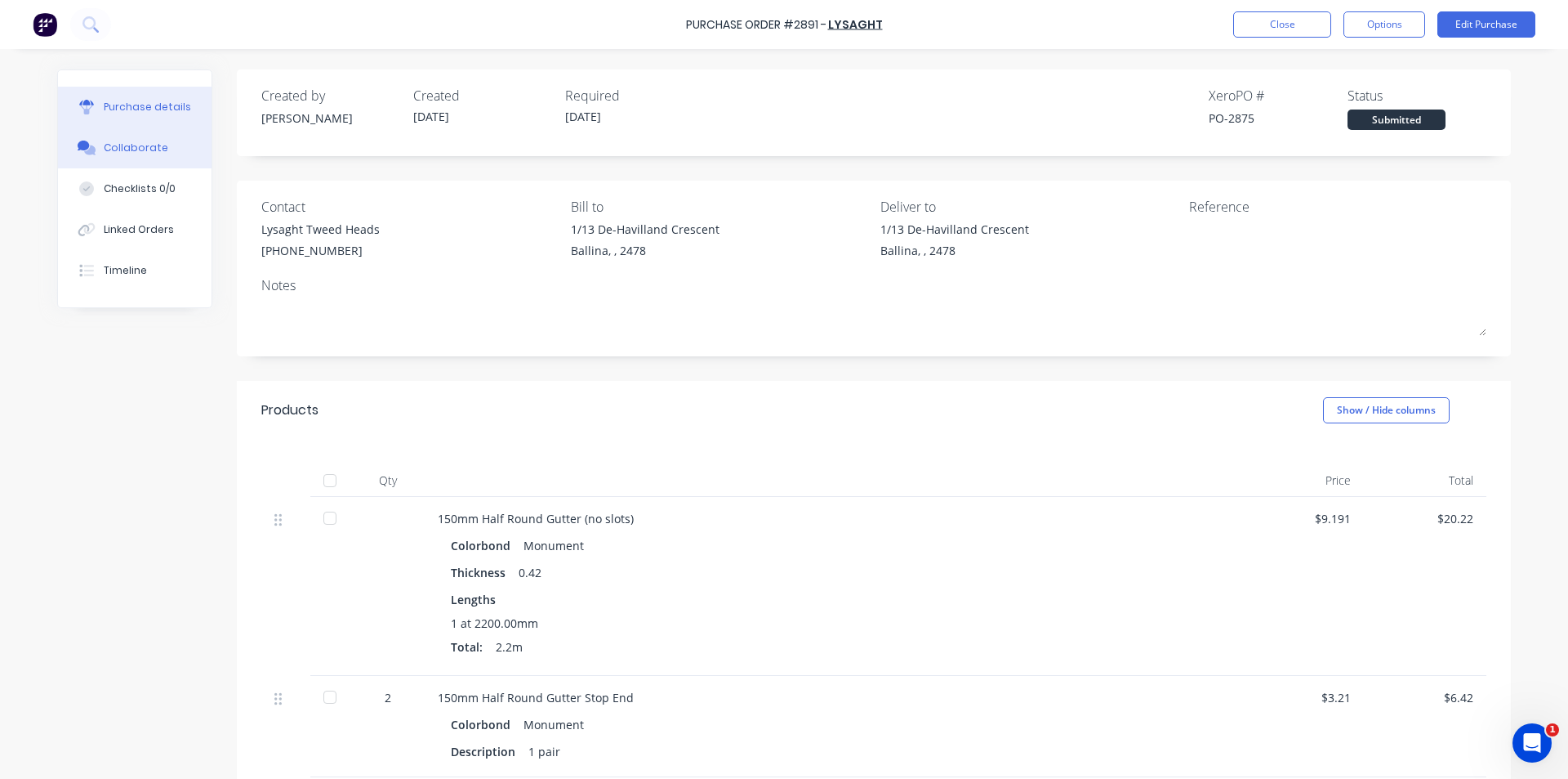
click at [154, 143] on div "Collaborate" at bounding box center [136, 147] width 64 height 14
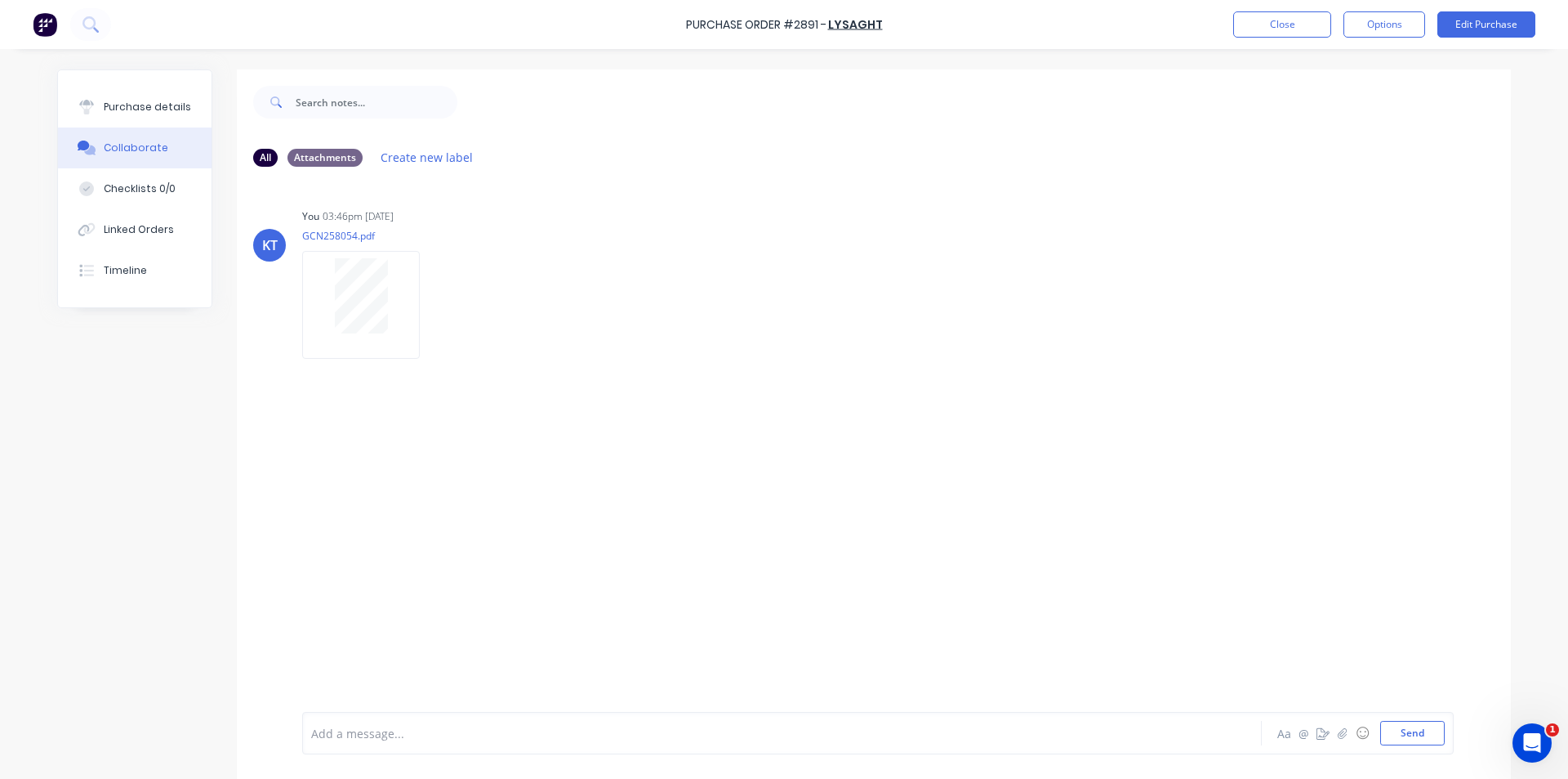
click at [154, 129] on button "Collaborate" at bounding box center [135, 148] width 154 height 41
click at [166, 120] on button "Purchase details" at bounding box center [135, 107] width 154 height 41
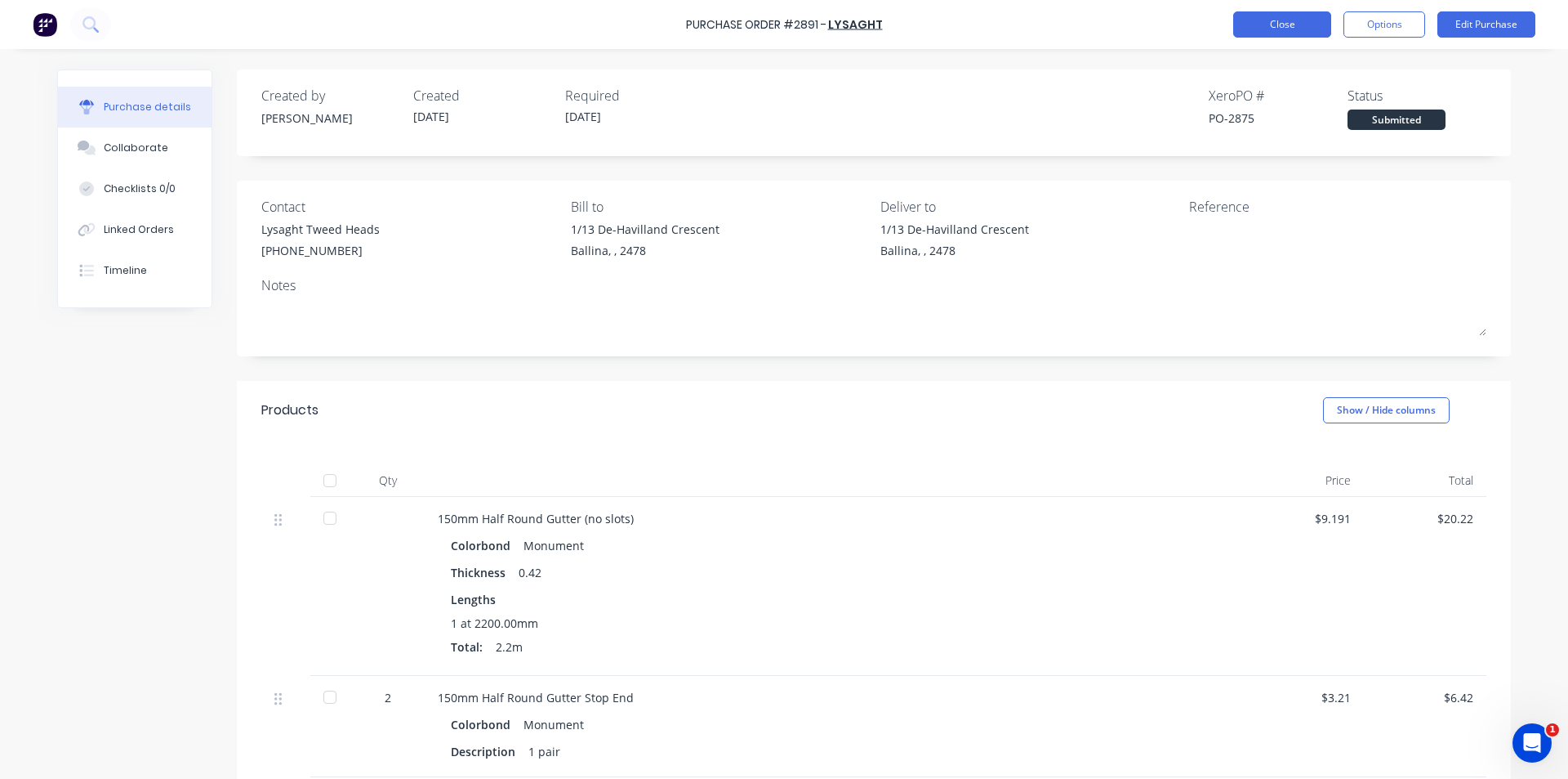
click at [1311, 27] on button "Close" at bounding box center [1282, 24] width 98 height 26
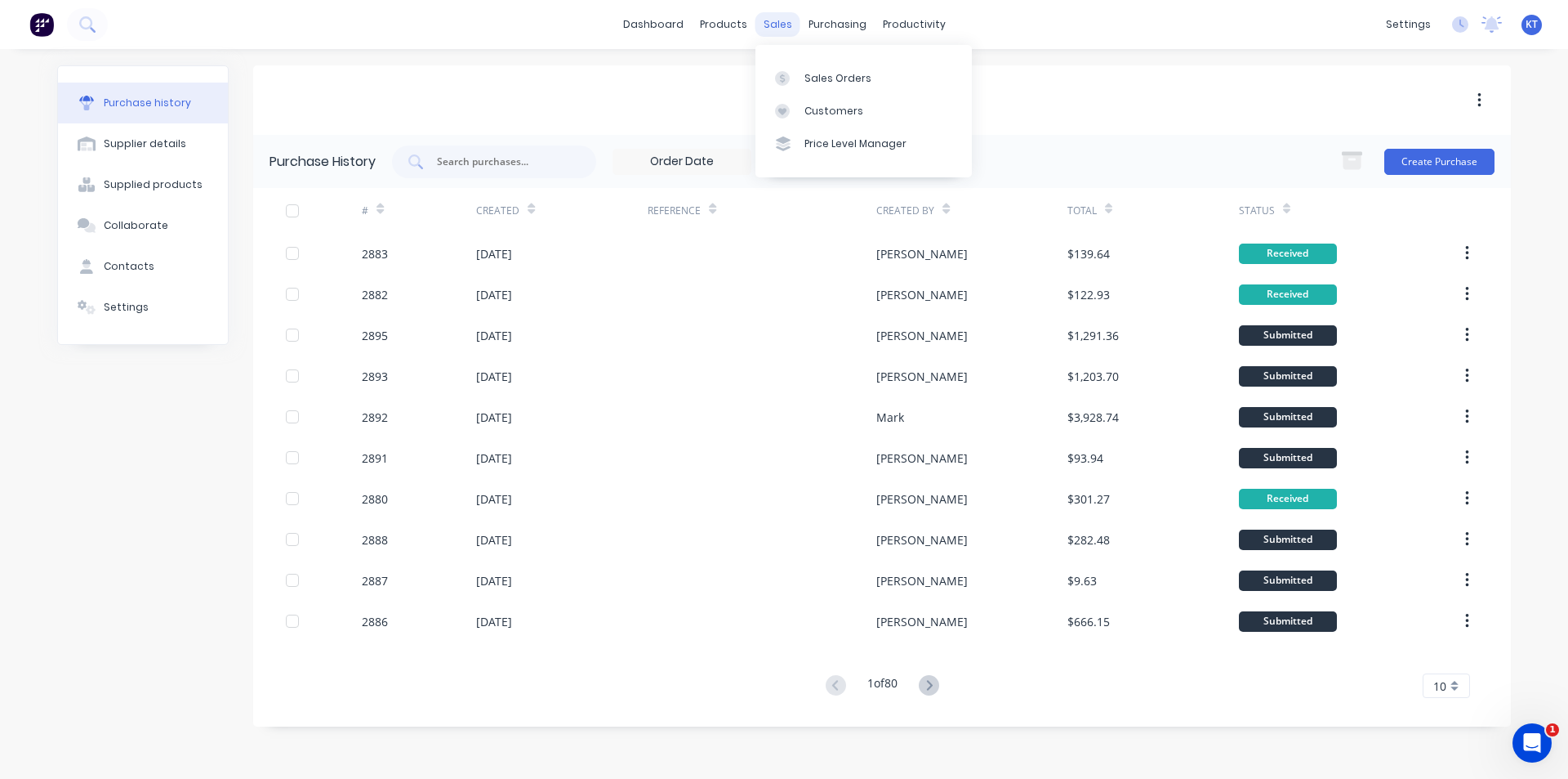
click at [771, 29] on div "sales" at bounding box center [778, 24] width 45 height 24
click at [829, 83] on div "Sales Orders" at bounding box center [838, 79] width 67 height 14
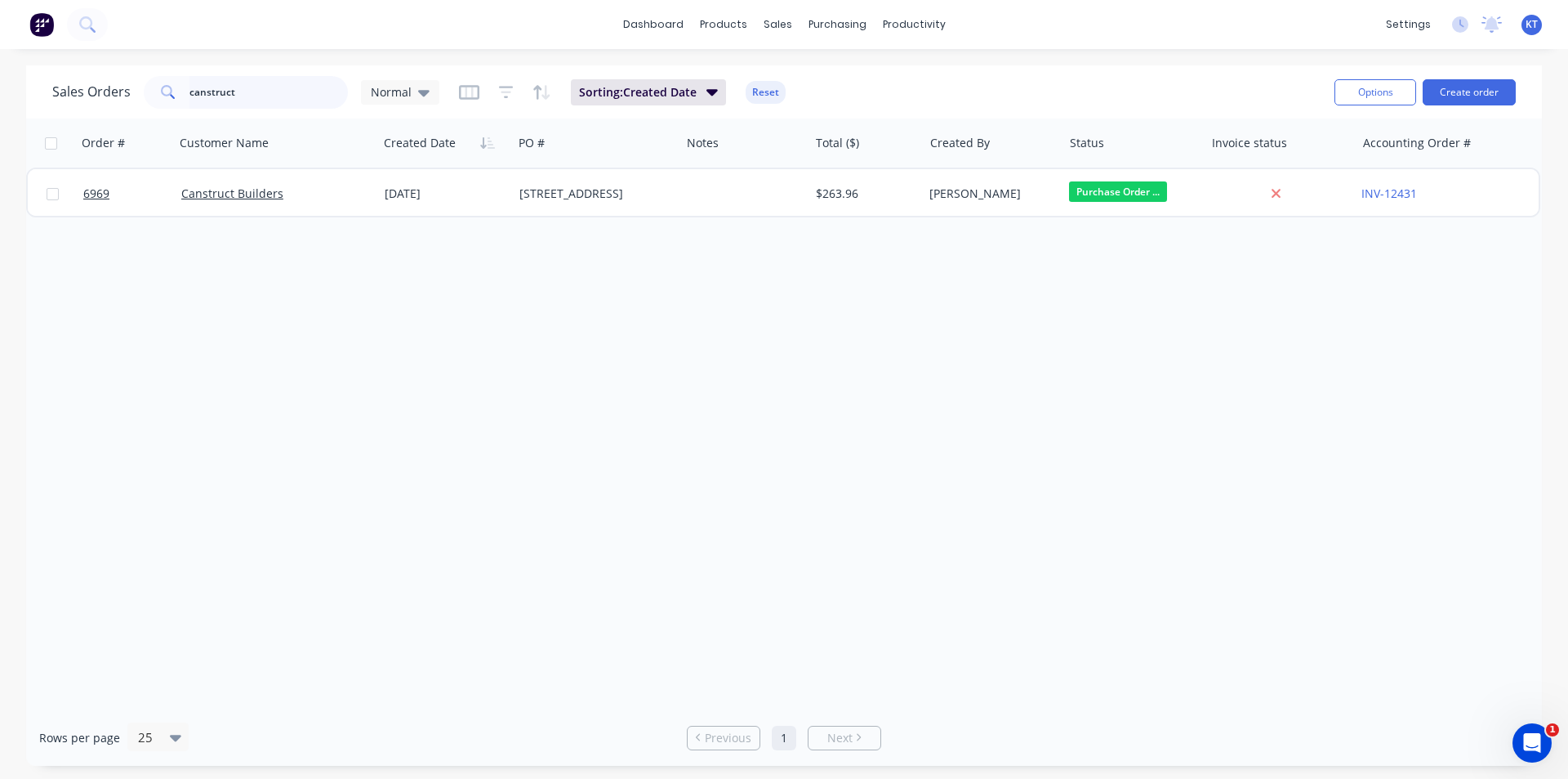
drag, startPoint x: 205, startPoint y: 93, endPoint x: 250, endPoint y: 91, distance: 45.0
click at [205, 93] on input "canstruct" at bounding box center [269, 92] width 159 height 33
click at [250, 91] on input "canstruct" at bounding box center [269, 92] width 159 height 33
type input "aha"
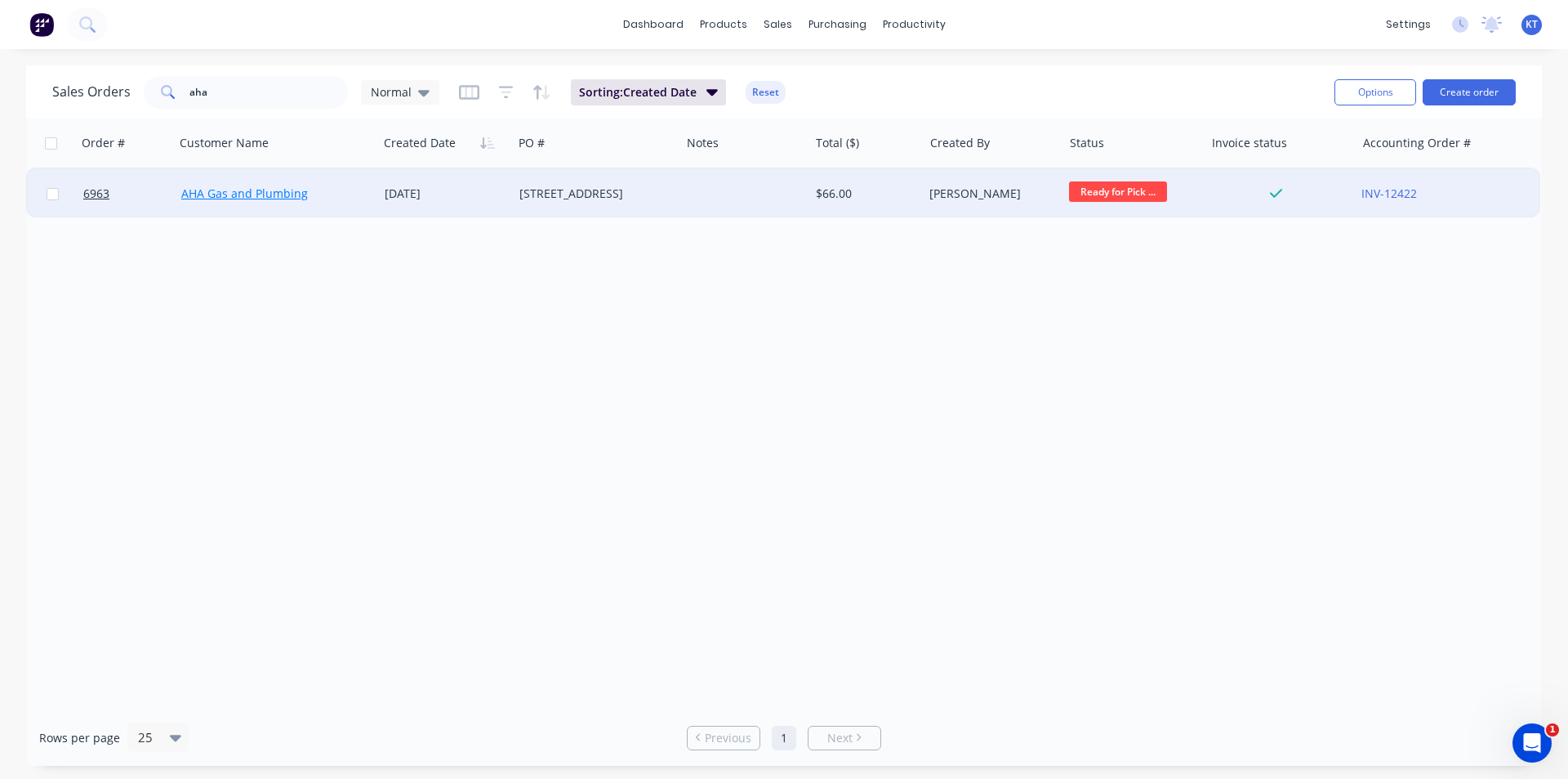
click at [203, 197] on link "AHA Gas and Plumbing" at bounding box center [245, 193] width 127 height 15
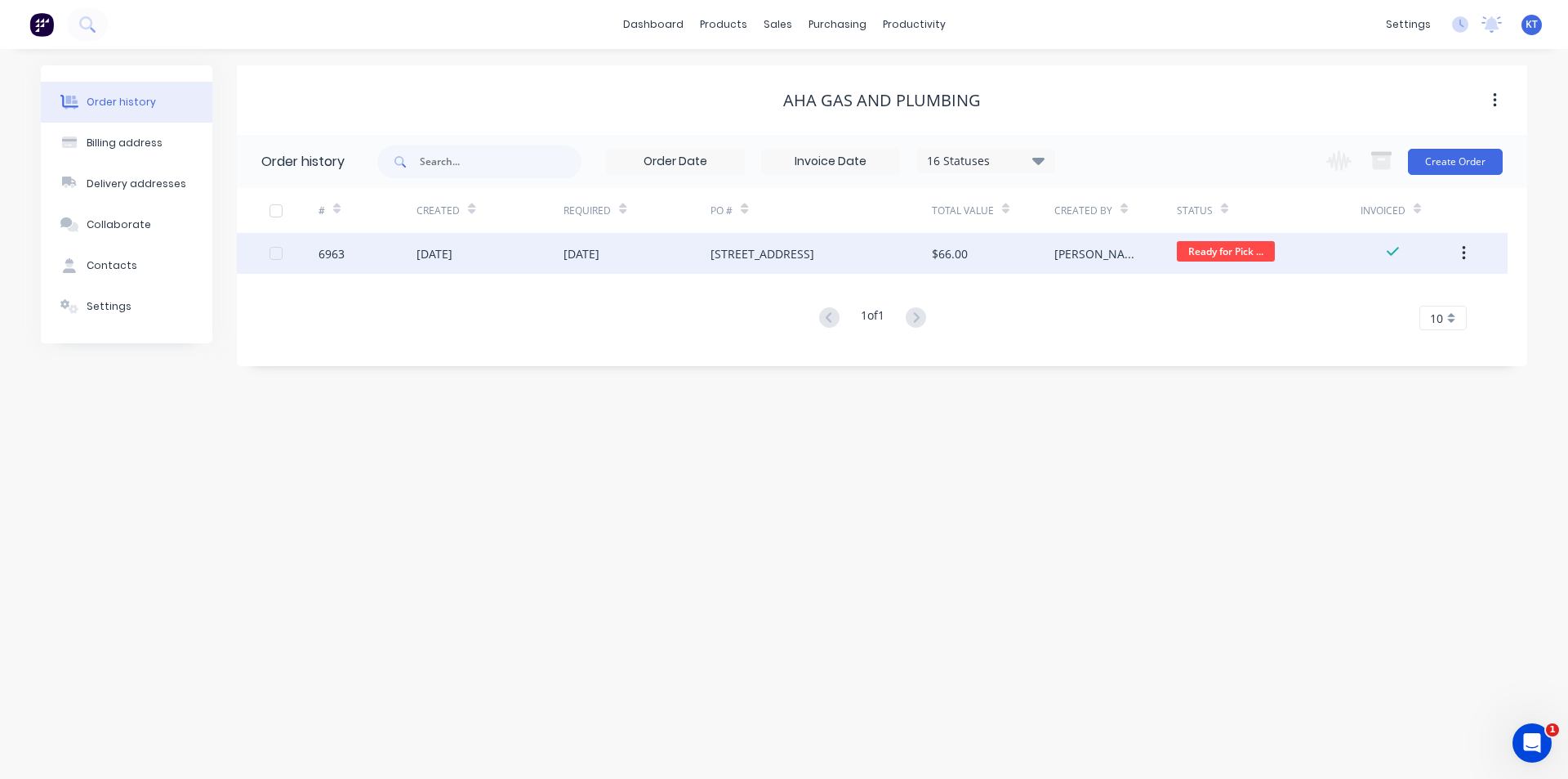
click at [755, 248] on div "37 Lofts Rd" at bounding box center [763, 253] width 104 height 17
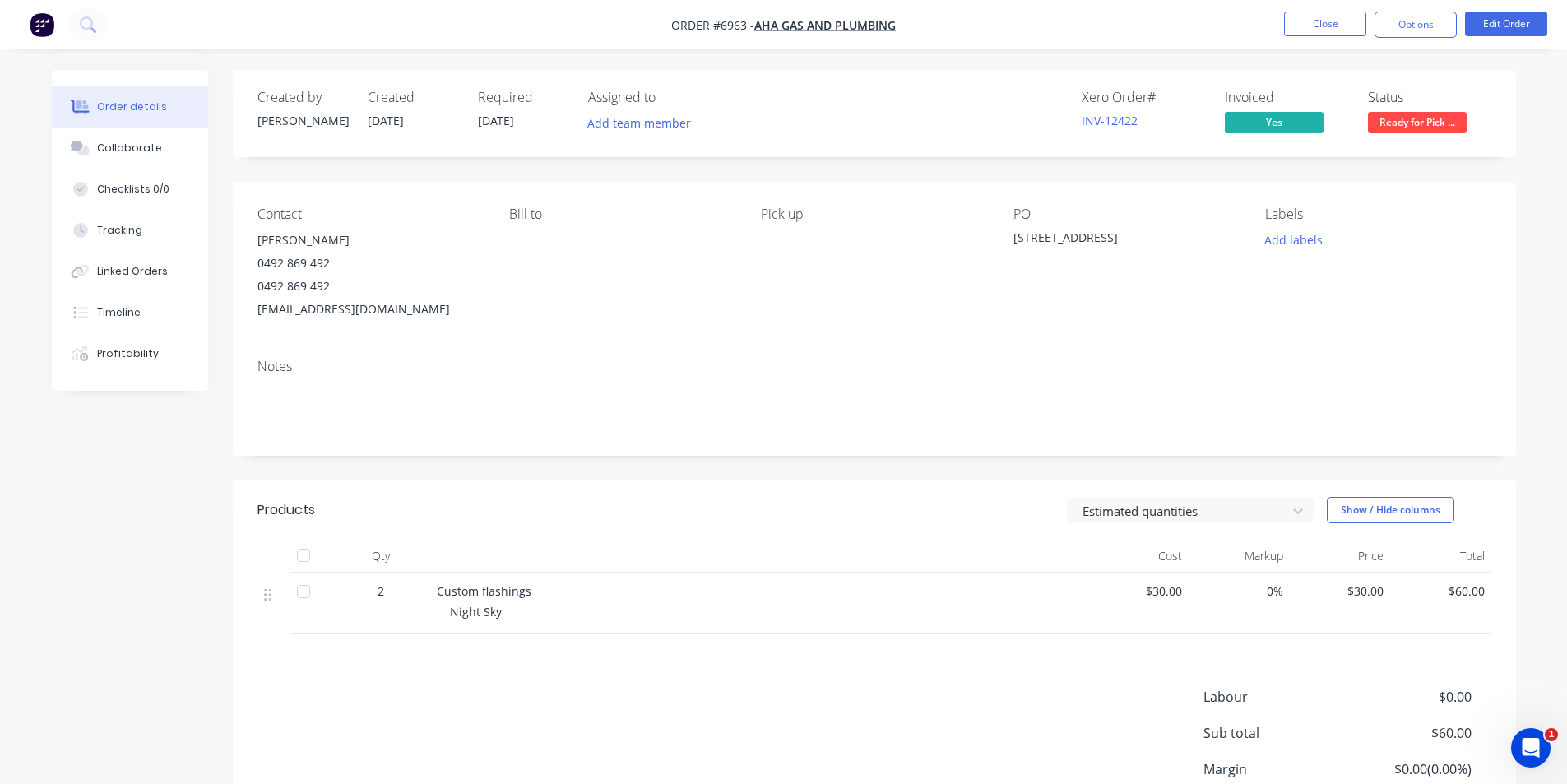
click at [307, 561] on div at bounding box center [303, 555] width 33 height 33
click at [1390, 129] on span "Ready for Pick ..." at bounding box center [1418, 121] width 99 height 21
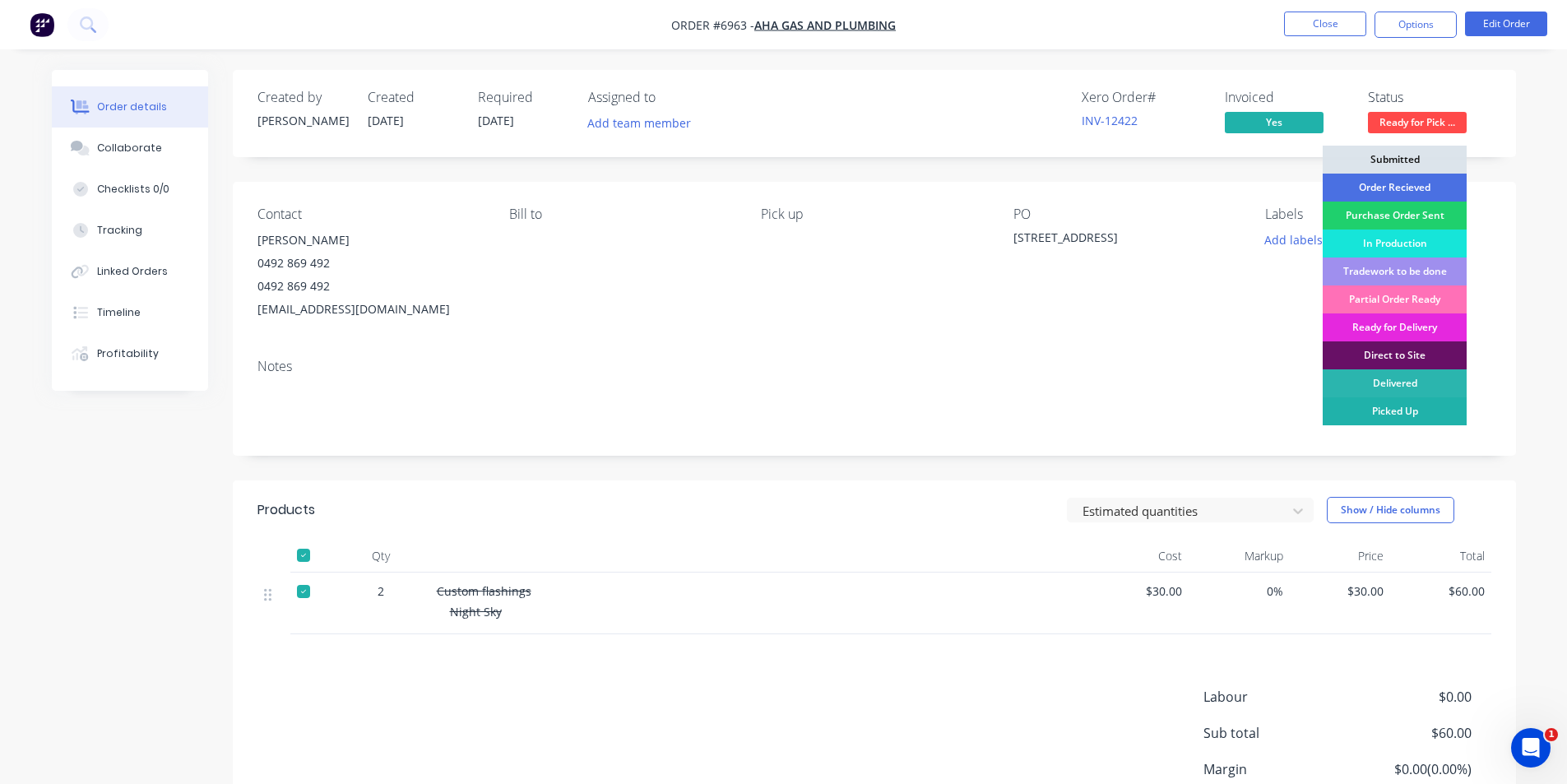
click at [1418, 415] on div "Picked Up" at bounding box center [1395, 411] width 144 height 28
click at [1433, 22] on button "Options" at bounding box center [1415, 24] width 82 height 26
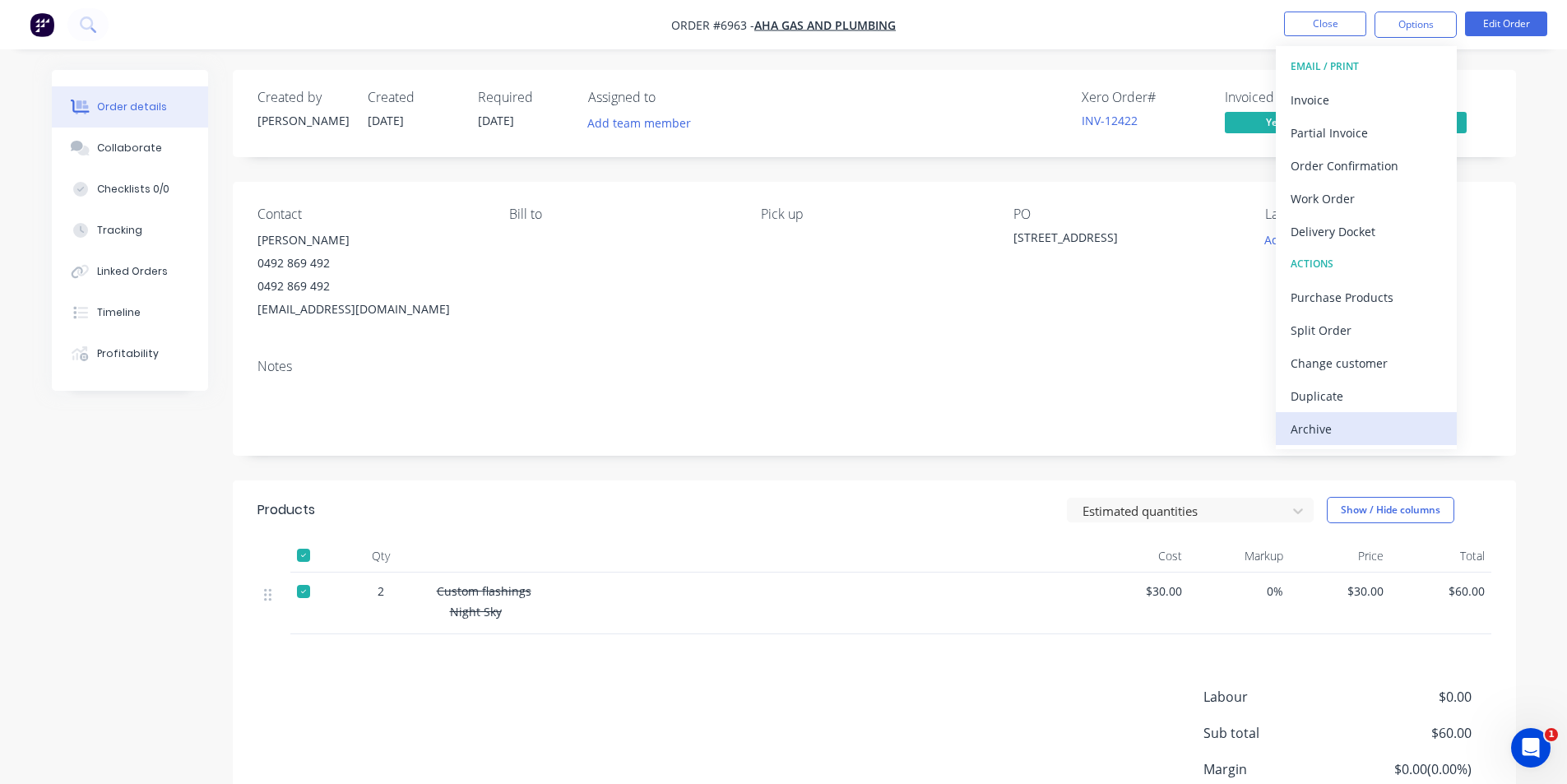
click at [1386, 431] on div "Archive" at bounding box center [1366, 429] width 151 height 24
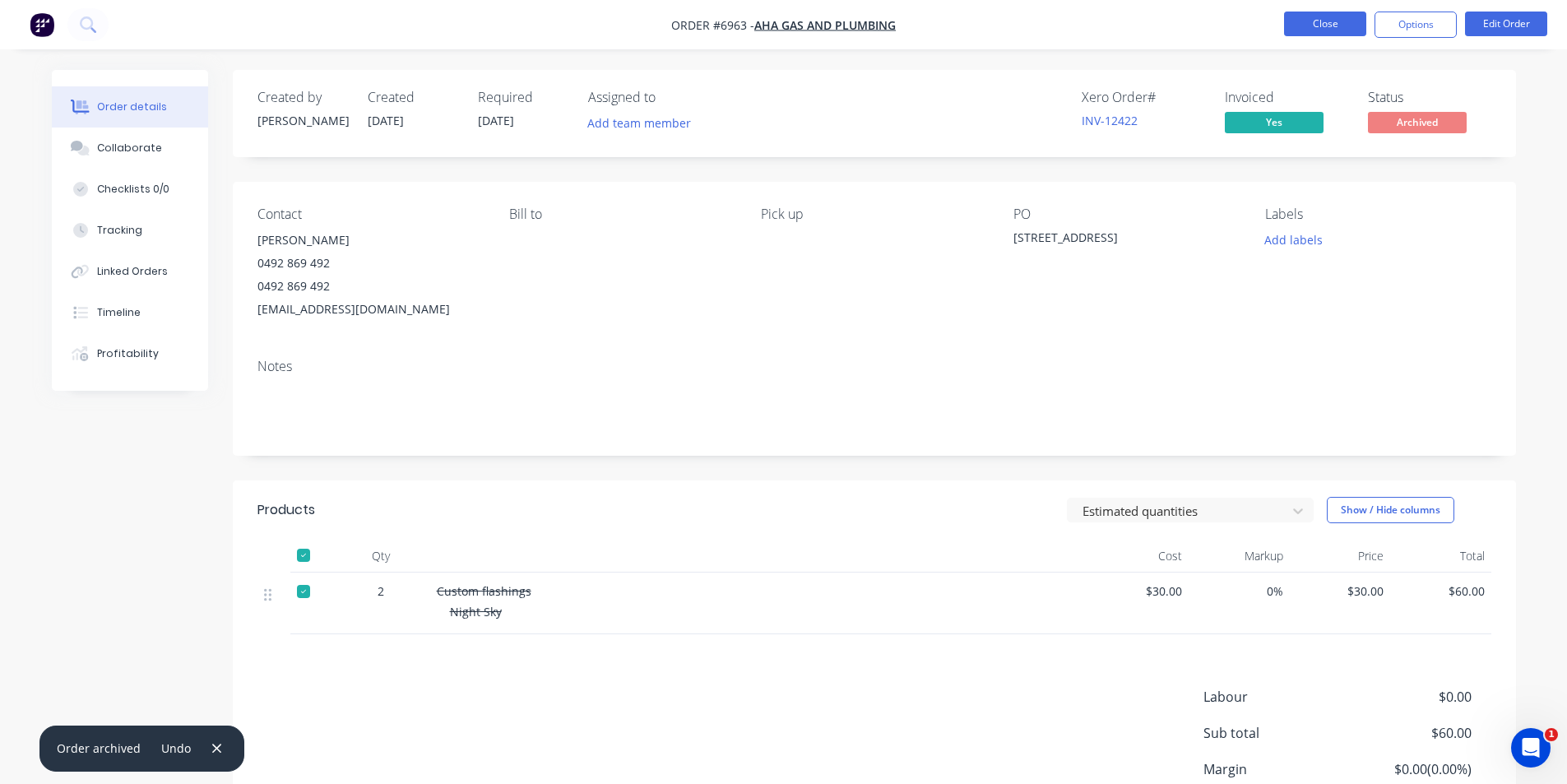
click at [1292, 24] on button "Close" at bounding box center [1325, 23] width 82 height 24
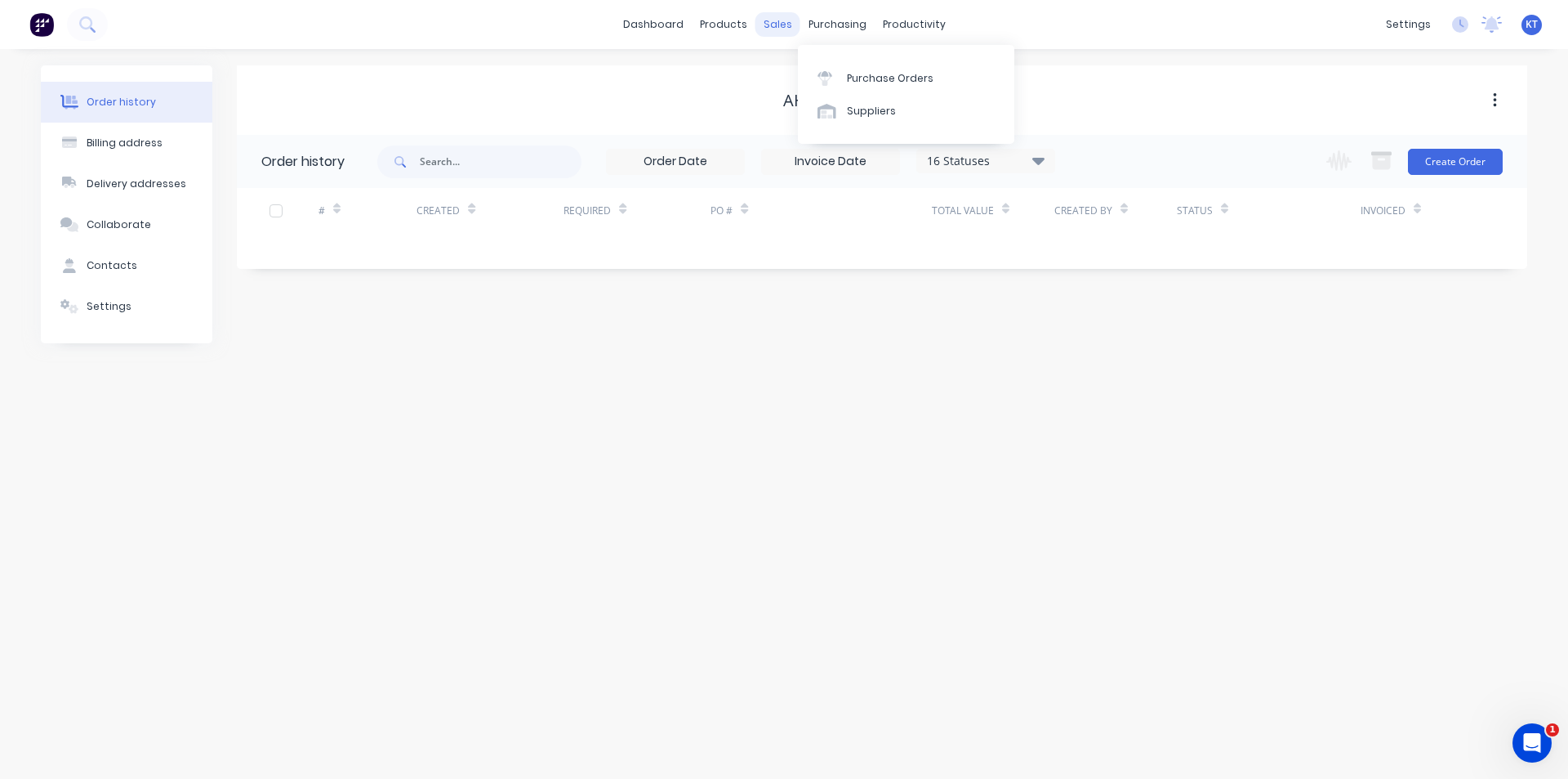
click at [784, 22] on div "sales" at bounding box center [778, 24] width 45 height 24
click at [808, 76] on div "Sales Orders" at bounding box center [838, 79] width 67 height 14
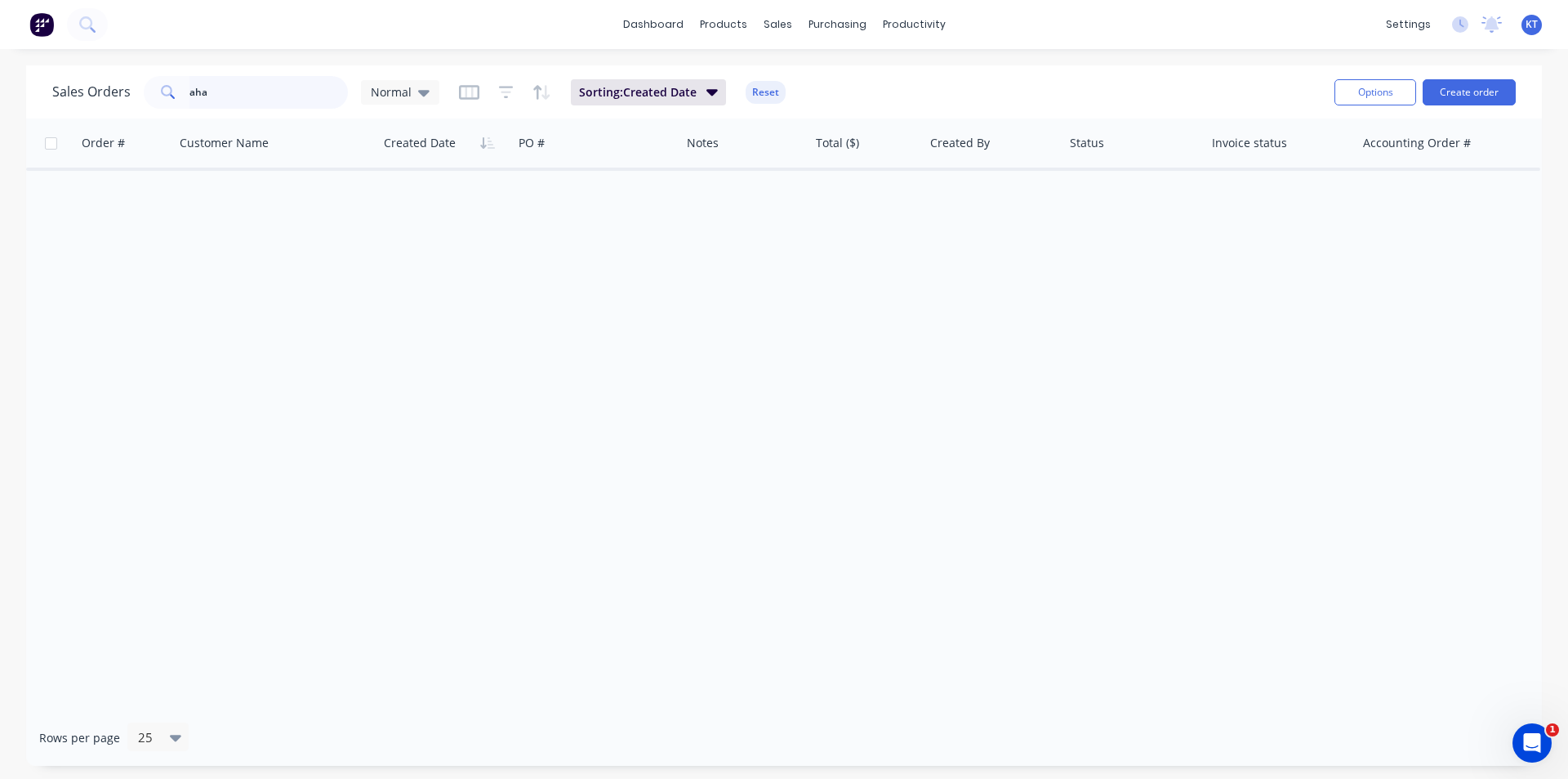
click at [306, 91] on input "aha" at bounding box center [269, 92] width 159 height 33
type input "a"
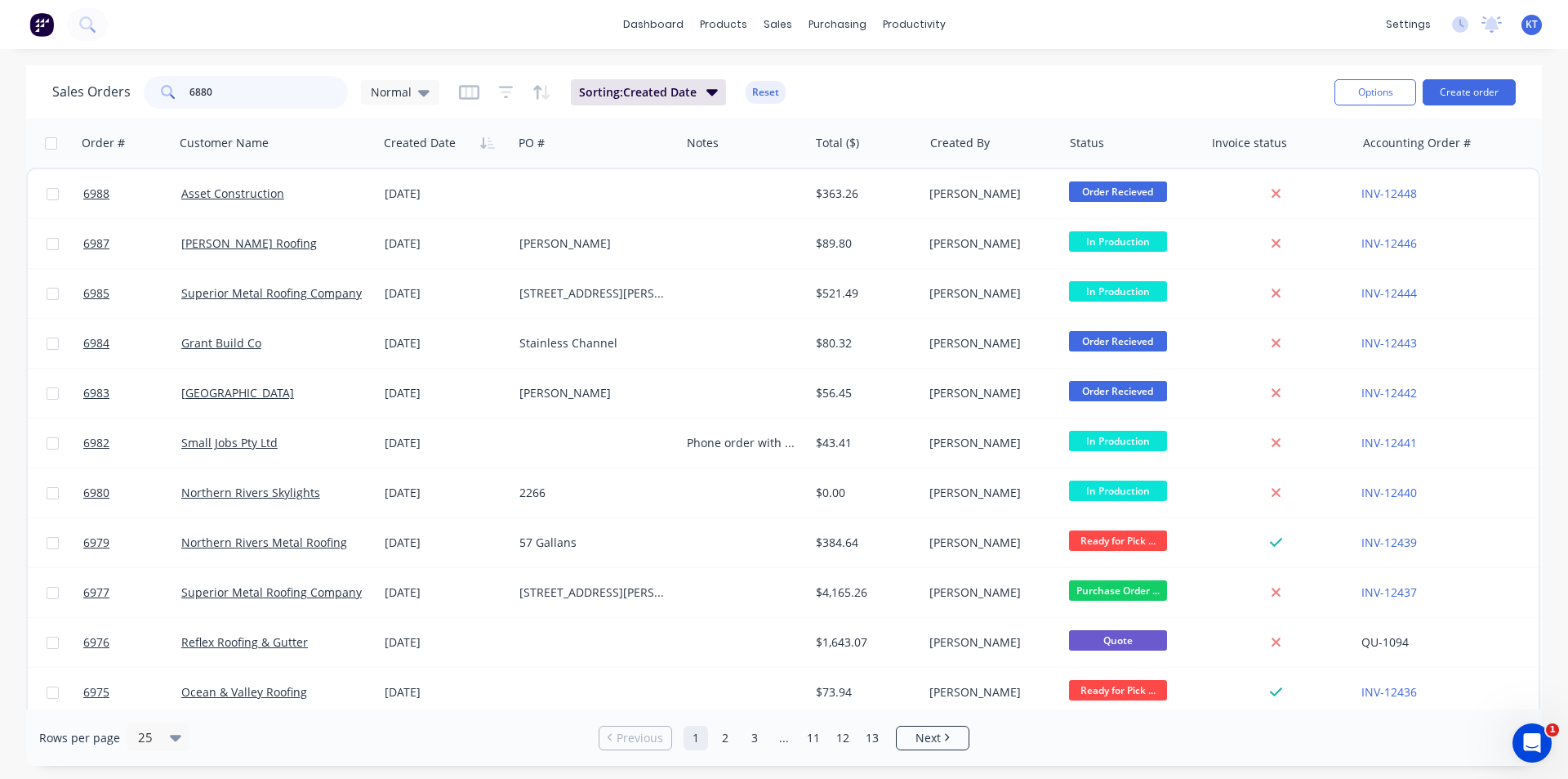
type input "6880"
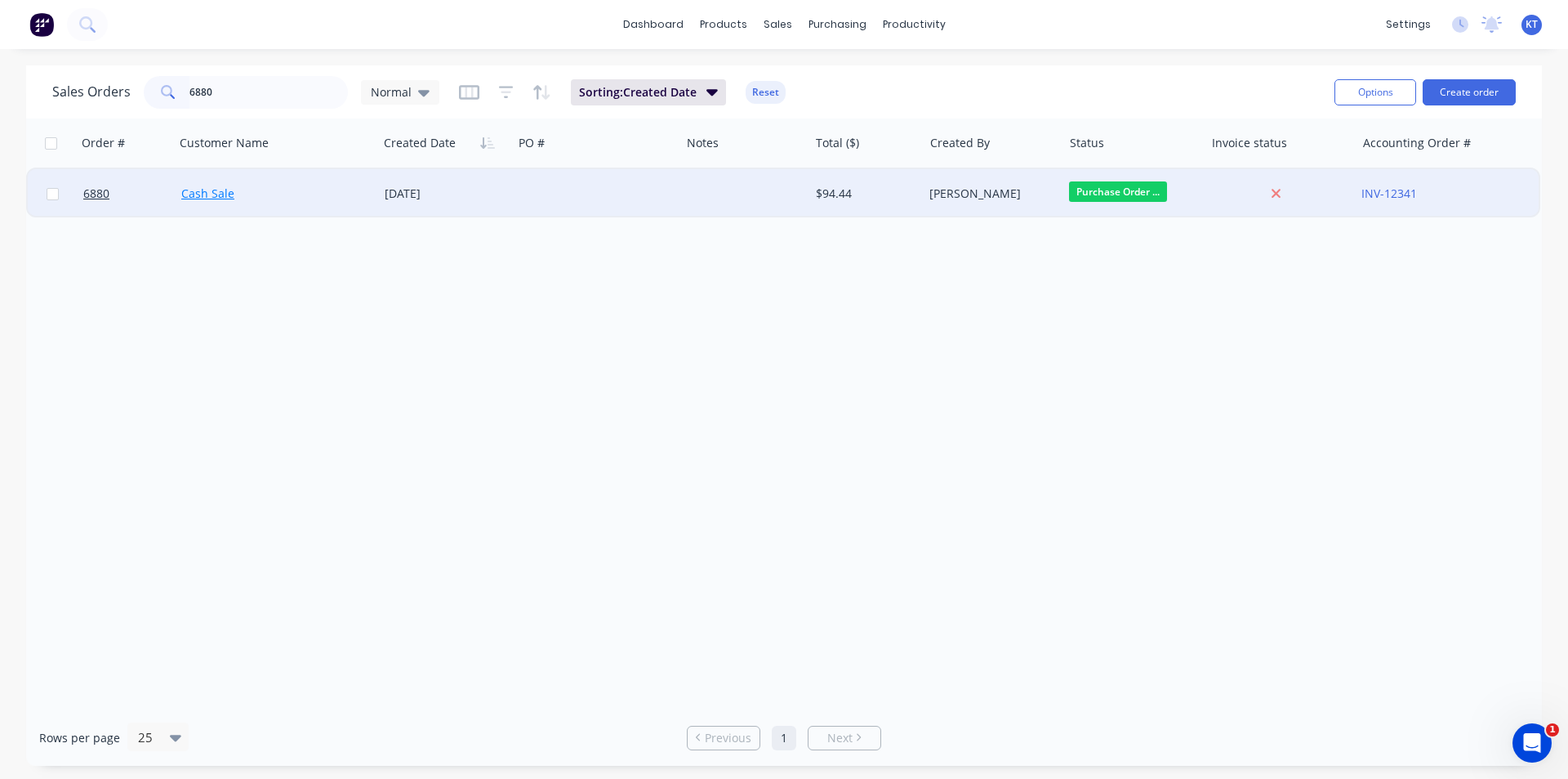
click at [206, 191] on link "Cash Sale" at bounding box center [207, 193] width 53 height 15
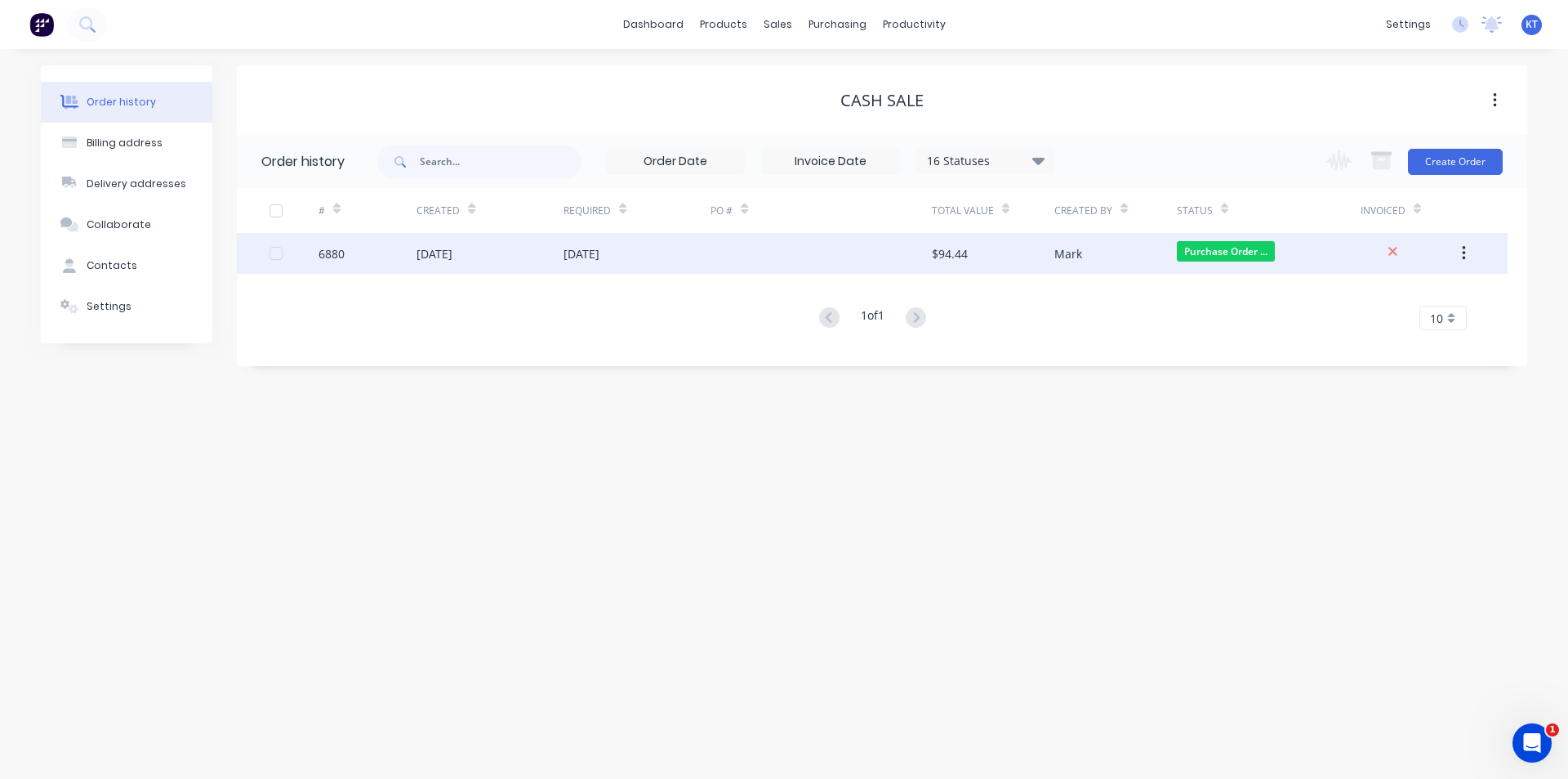
click at [483, 255] on div "15 Sep 2025" at bounding box center [489, 254] width 147 height 41
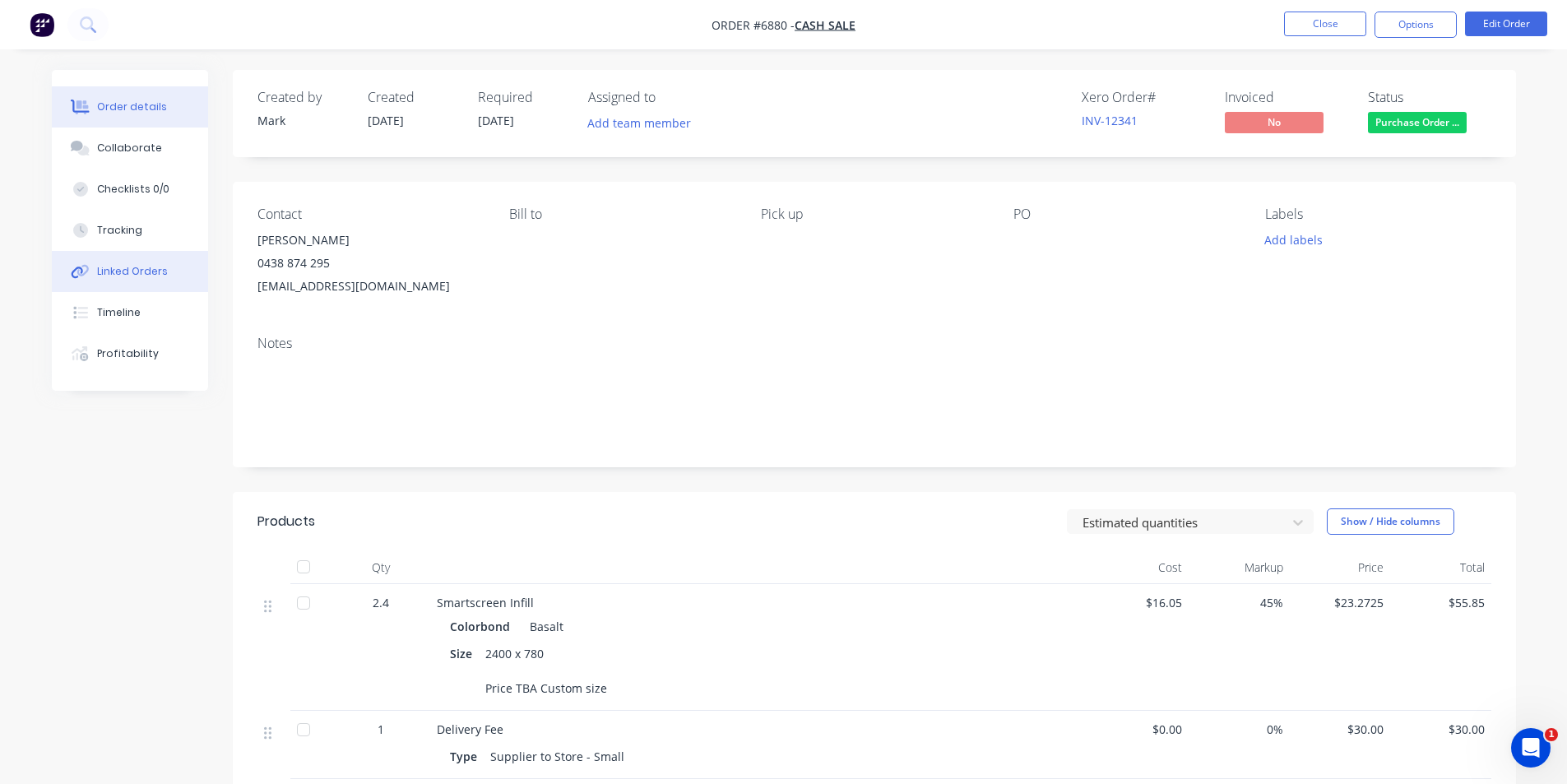
click at [127, 262] on button "Linked Orders" at bounding box center [130, 272] width 157 height 41
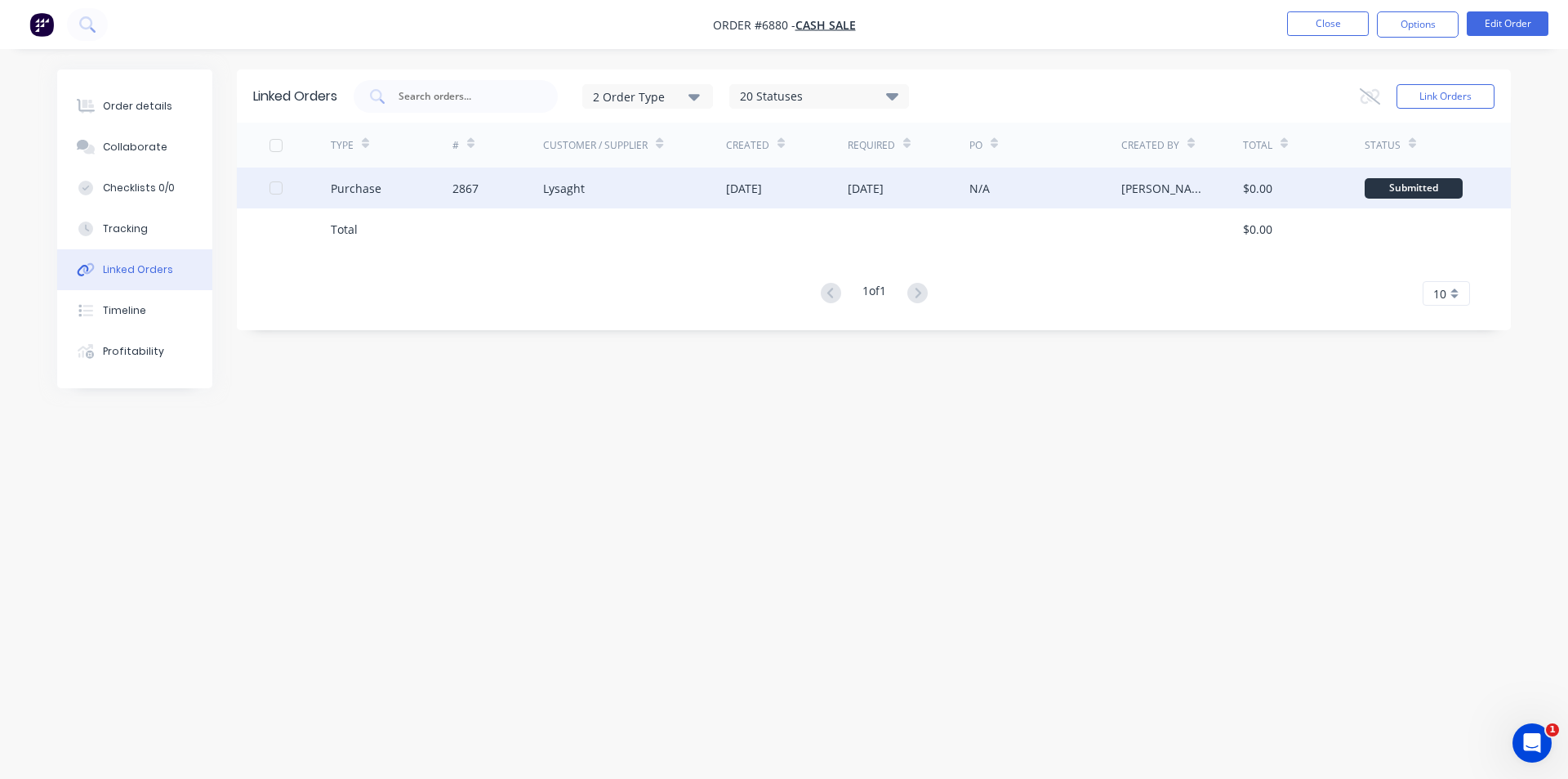
click at [346, 196] on div "Purchase" at bounding box center [355, 188] width 51 height 17
type textarea "x"
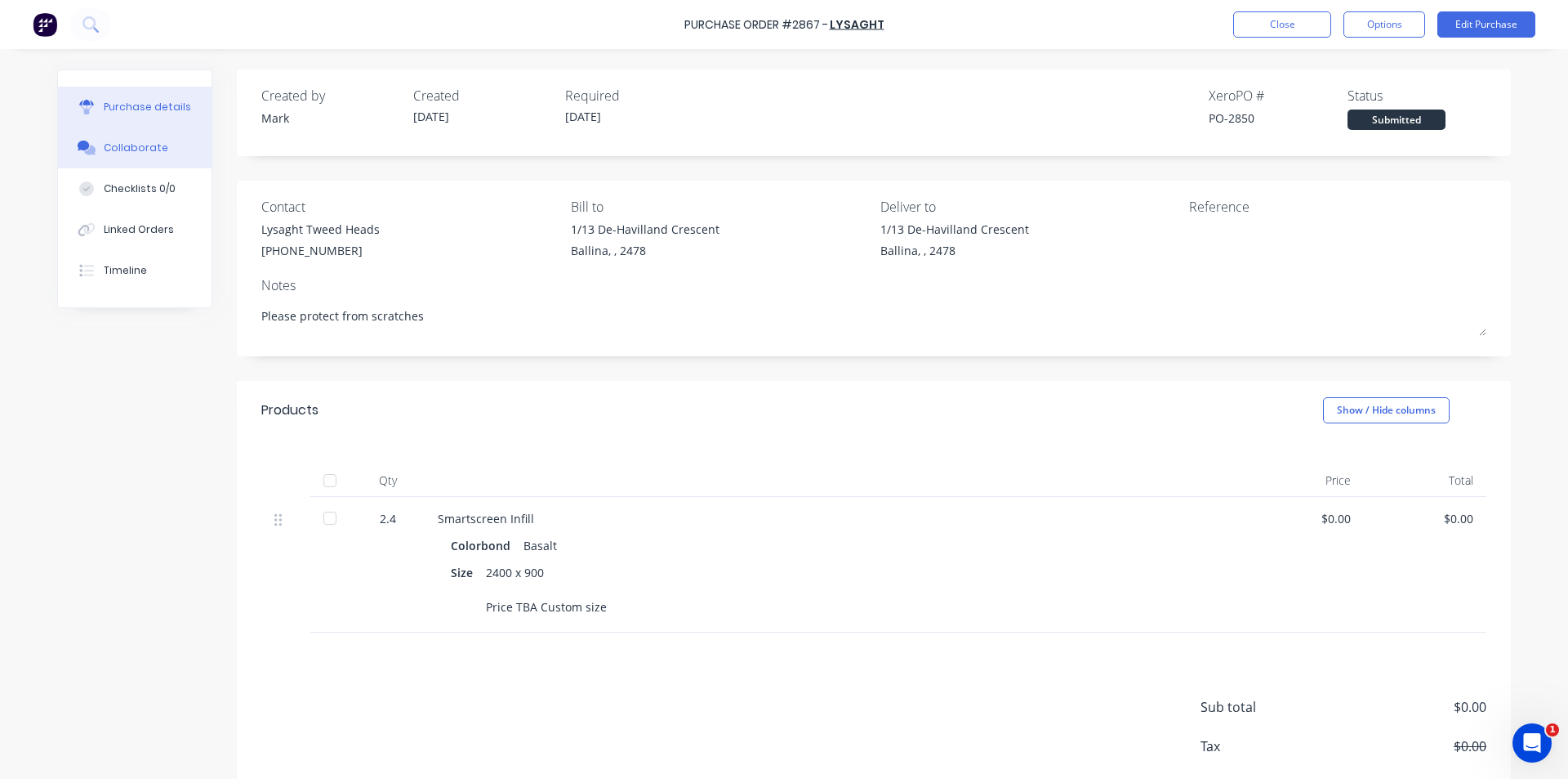
click at [113, 156] on button "Collaborate" at bounding box center [135, 148] width 154 height 41
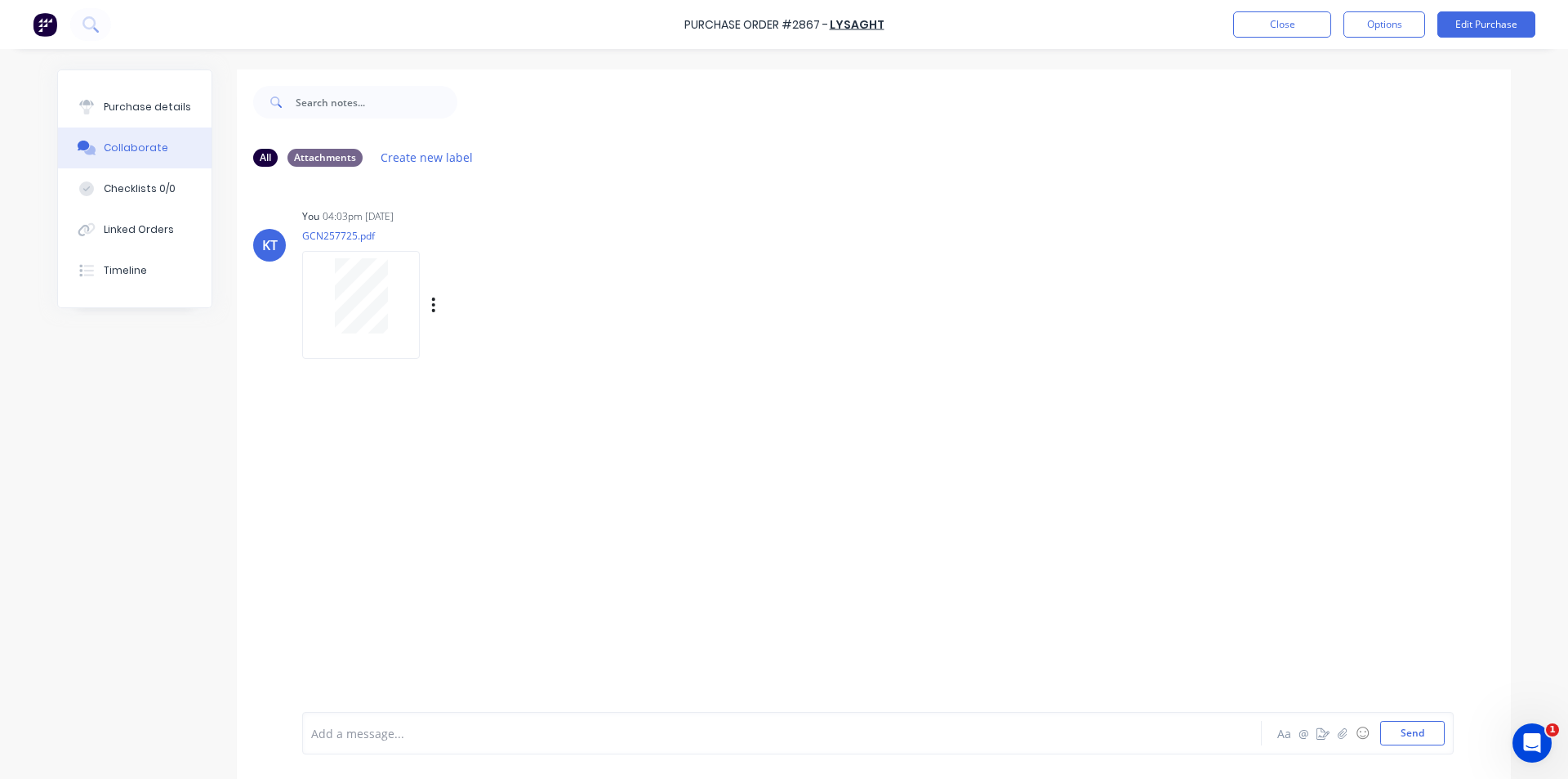
click at [324, 281] on div at bounding box center [361, 296] width 103 height 75
